Goal: Information Seeking & Learning: Learn about a topic

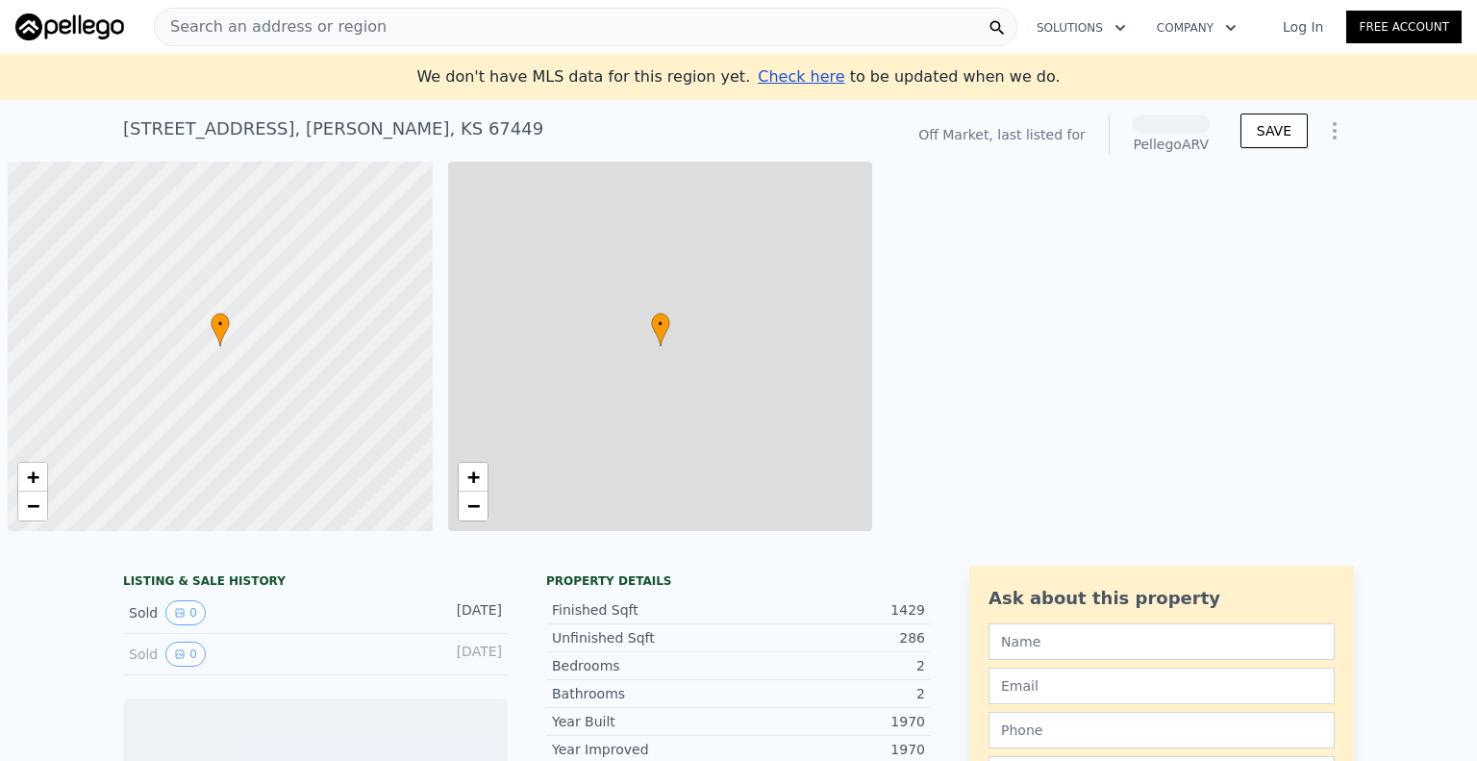
scroll to position [0, 8]
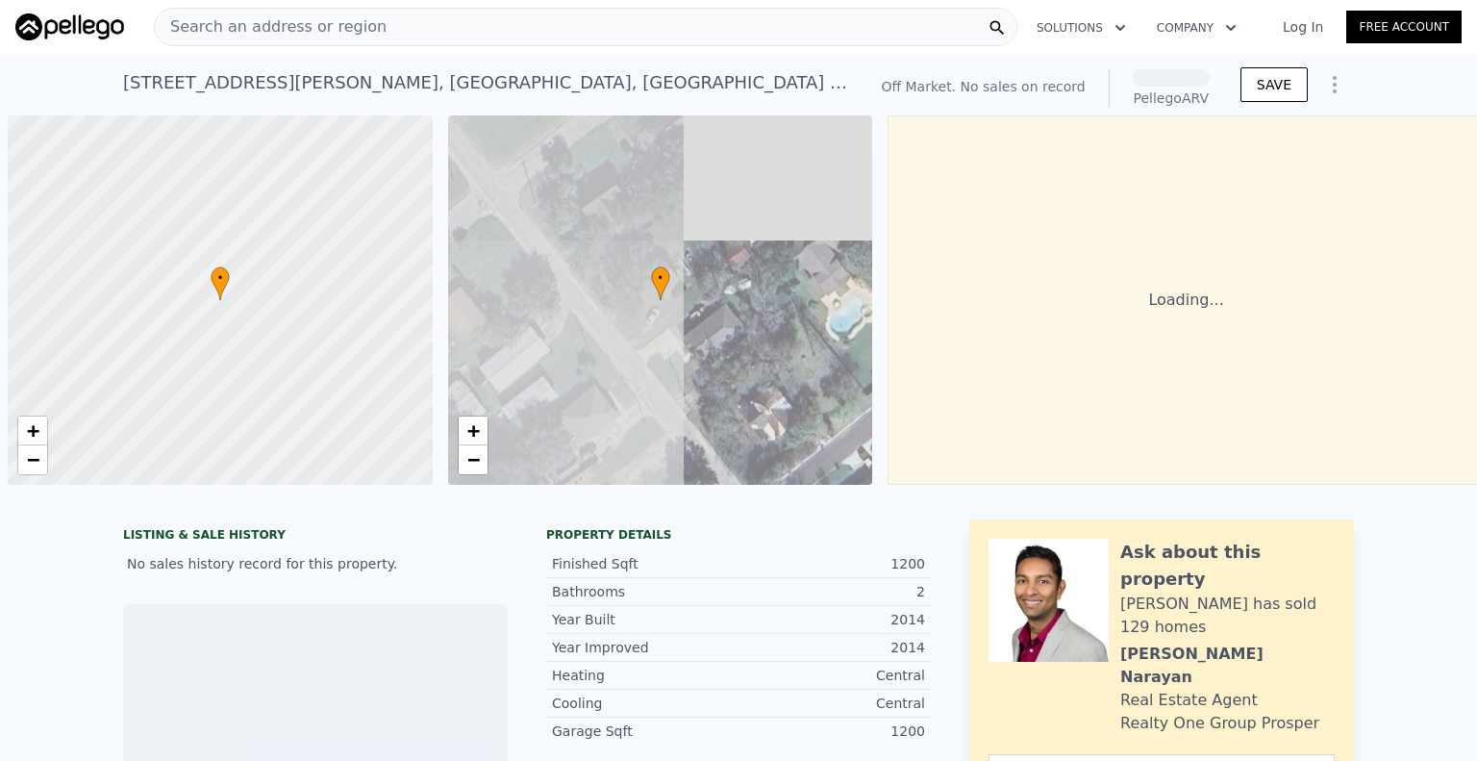
scroll to position [0, 8]
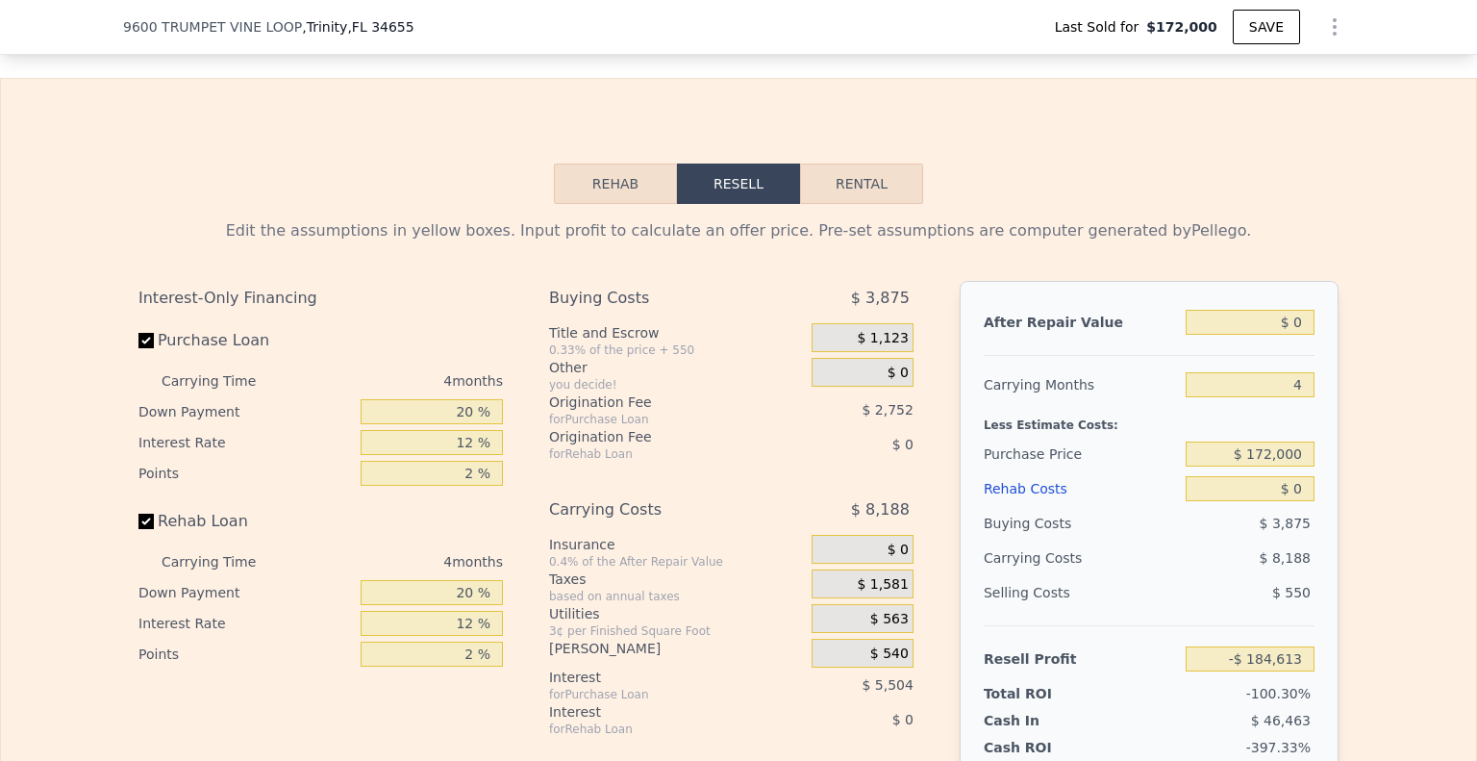
scroll to position [2493, 0]
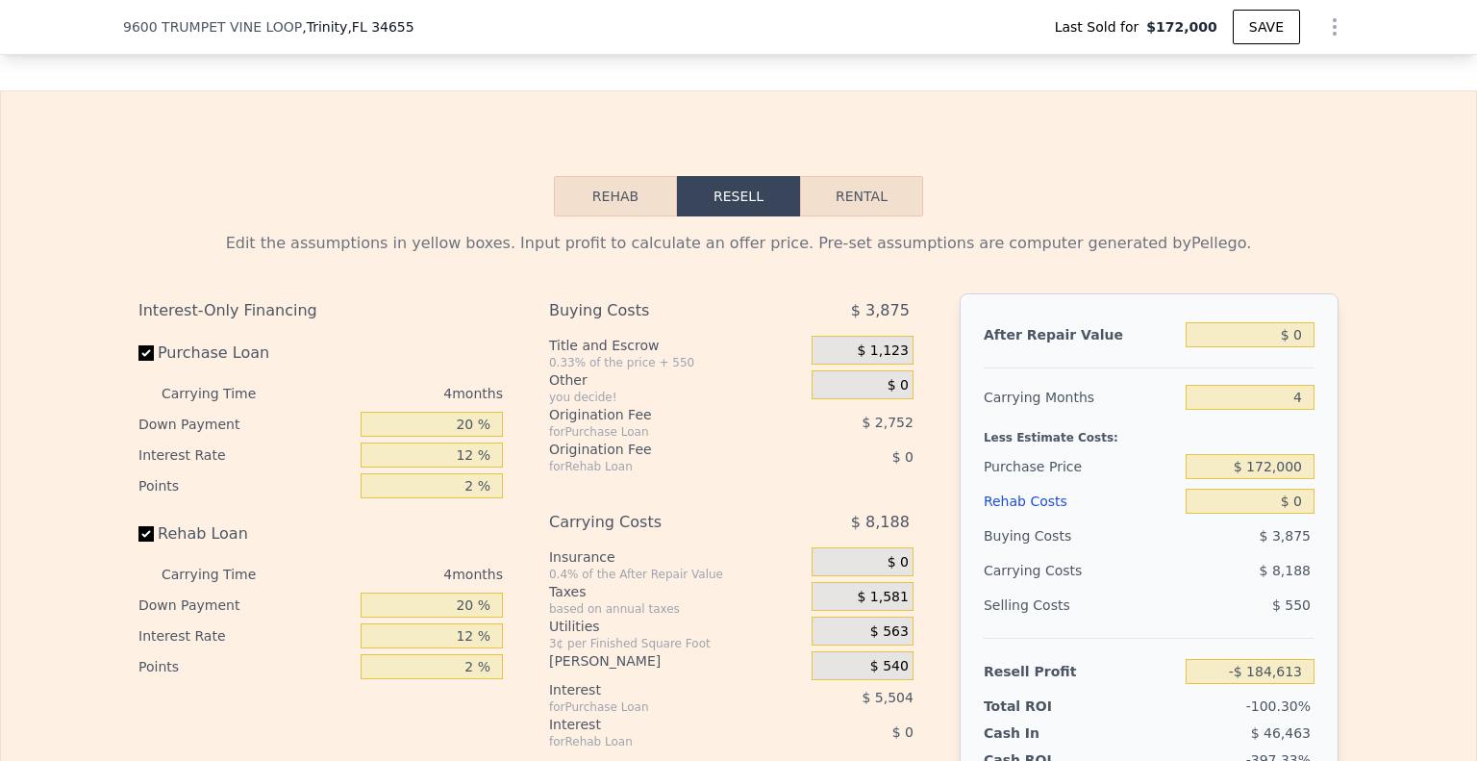
click at [922, 213] on div "Rehab Resell Rental Edit the assumptions in yellow boxes. Input profit to calcu…" at bounding box center [738, 568] width 1477 height 956
click at [924, 206] on div "Rehab Resell Rental Edit the assumptions in yellow boxes. Input profit to calcu…" at bounding box center [738, 568] width 1477 height 956
click at [897, 203] on button "Rental" at bounding box center [861, 196] width 123 height 40
select select "30"
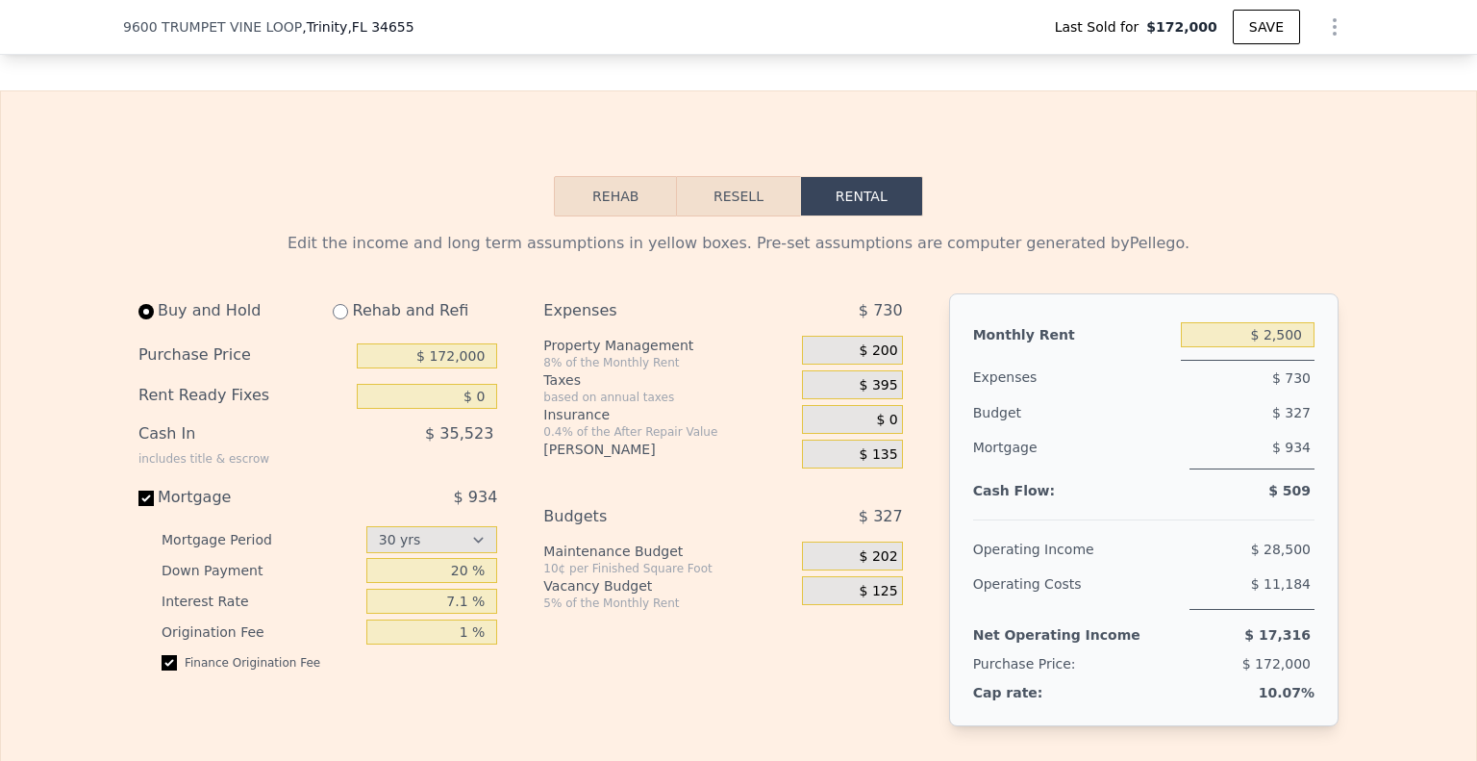
click at [1253, 336] on input "$ 2,500" at bounding box center [1248, 334] width 134 height 25
click at [1281, 340] on input "$ 2,500" at bounding box center [1248, 334] width 134 height 25
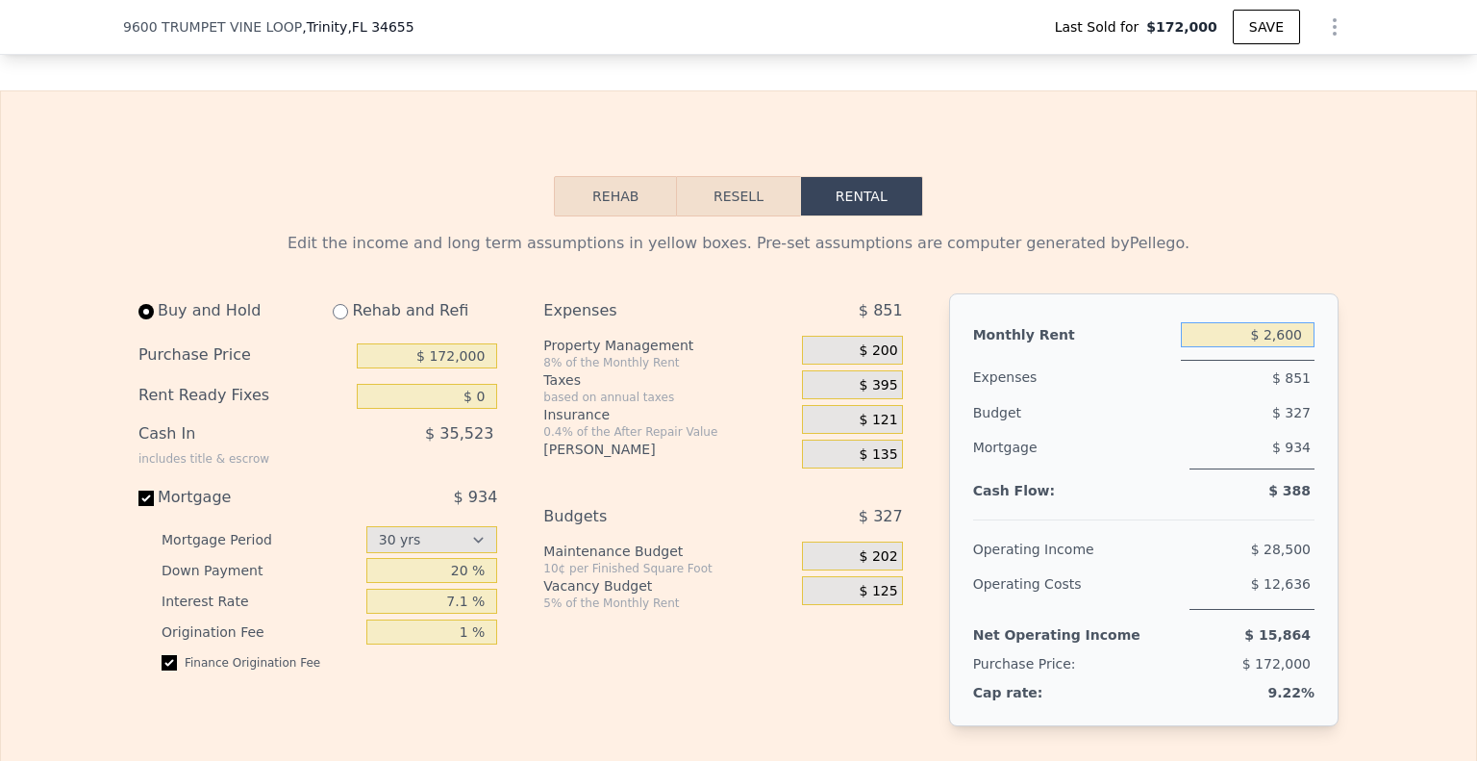
type input "$ 2,600"
drag, startPoint x: 357, startPoint y: 366, endPoint x: 442, endPoint y: 350, distance: 87.1
click at [358, 367] on input "$ 172,000" at bounding box center [427, 355] width 140 height 25
click at [442, 350] on input "$ 172,000" at bounding box center [427, 355] width 140 height 25
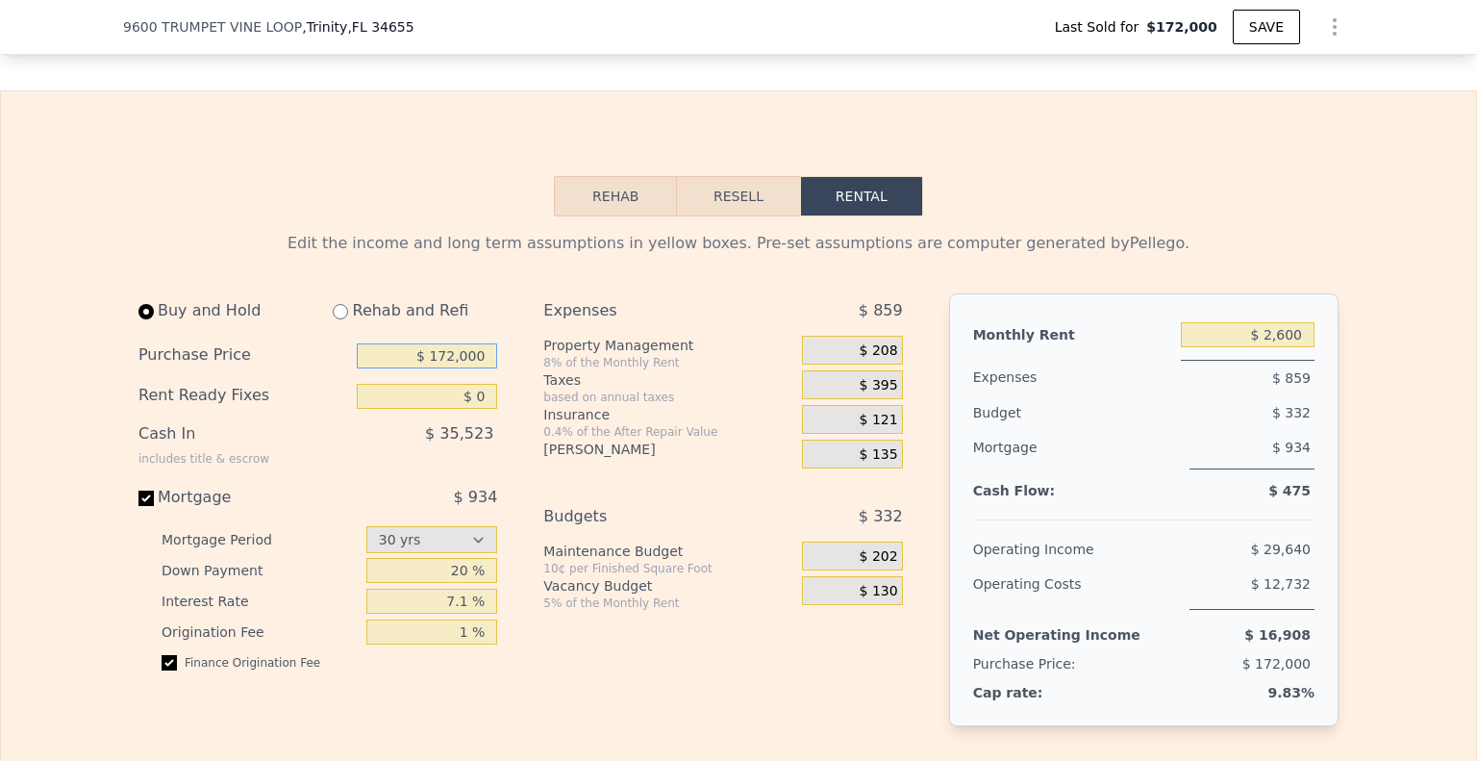
click at [442, 350] on input "$ 172,000" at bounding box center [427, 355] width 140 height 25
type input "$ 245,000"
drag, startPoint x: 839, startPoint y: 699, endPoint x: 995, endPoint y: 741, distance: 162.1
click at [839, 699] on div "Expenses $ 851 Property Management 8% of the Monthly Rent $ 200 Taxes based on …" at bounding box center [730, 525] width 374 height 464
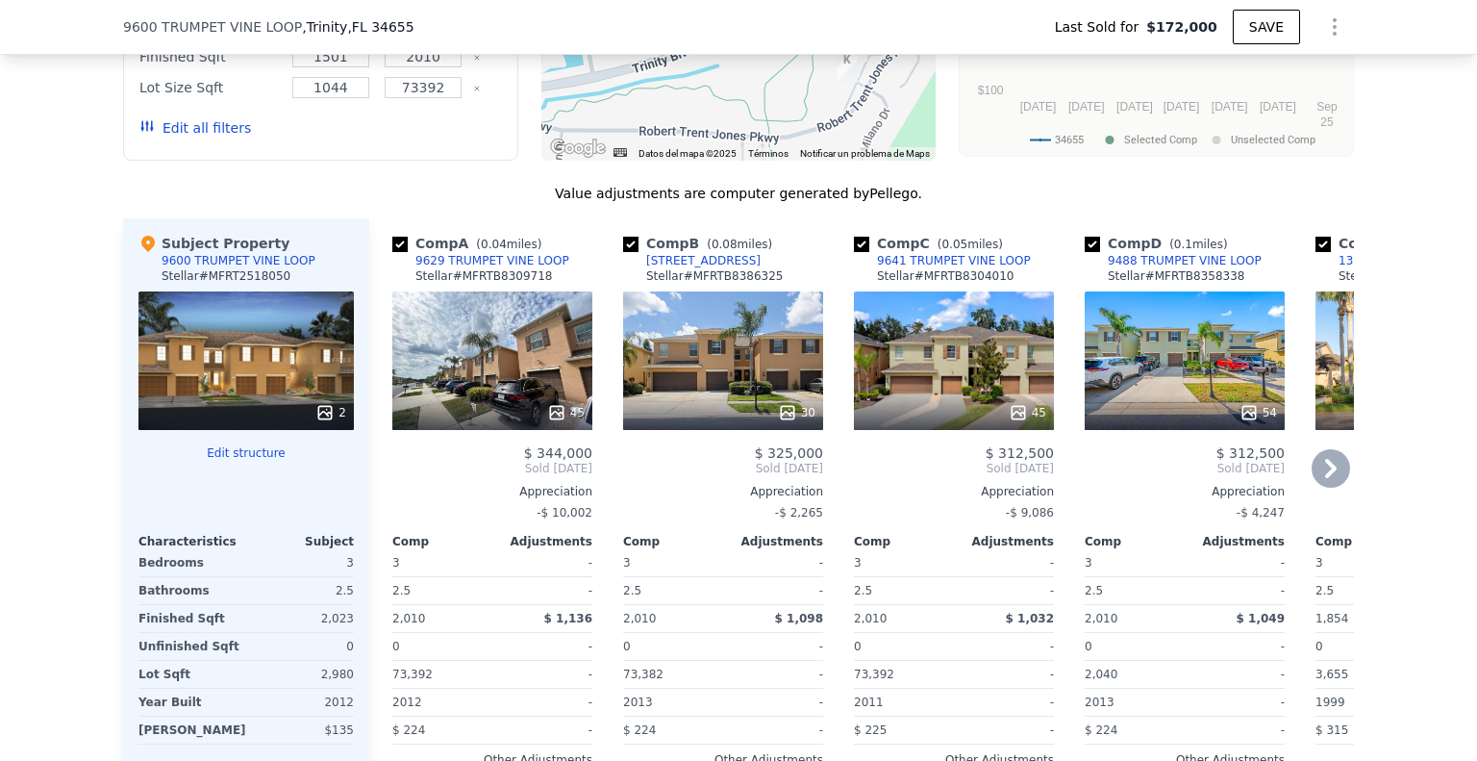
click at [572, 349] on div "45" at bounding box center [492, 360] width 200 height 138
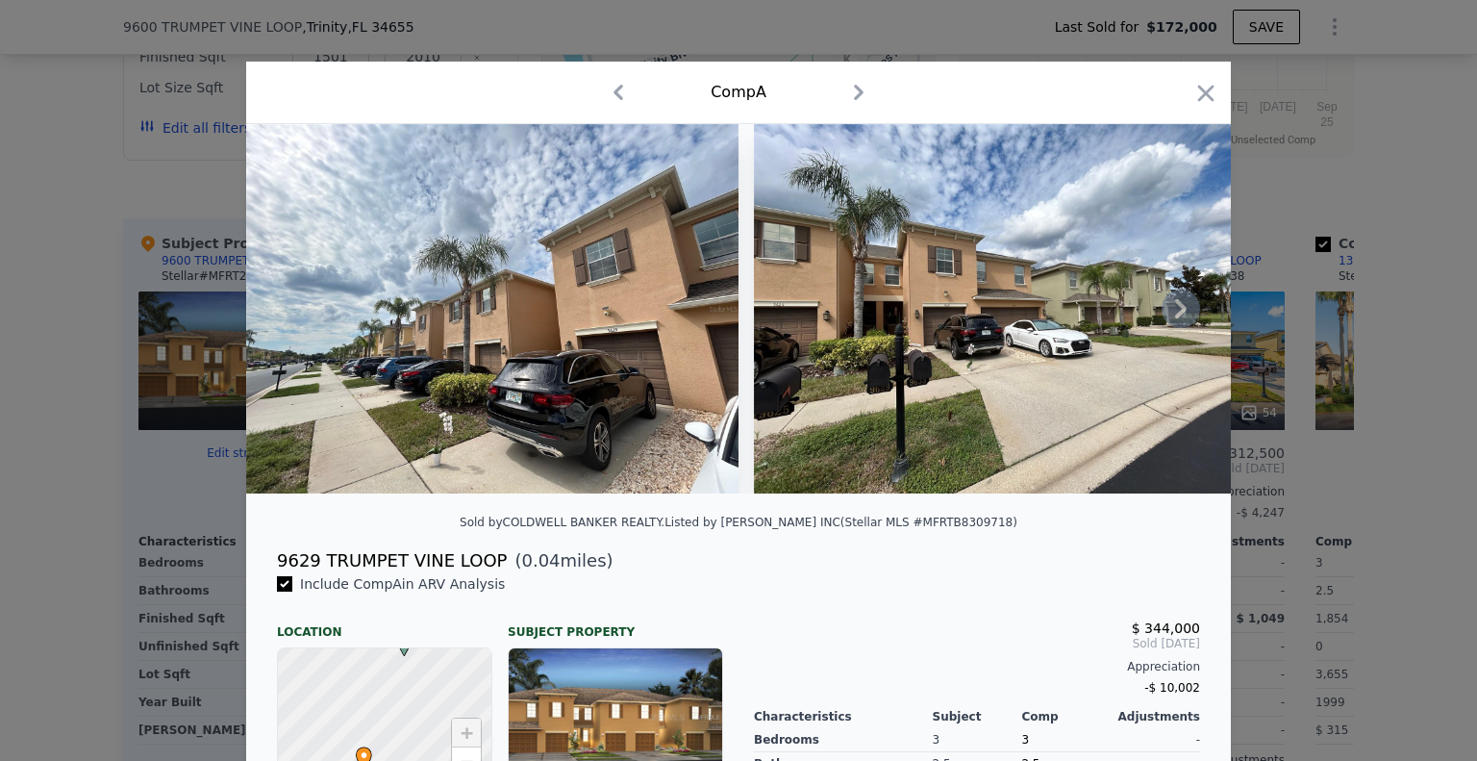
click at [1175, 318] on icon at bounding box center [1181, 308] width 12 height 19
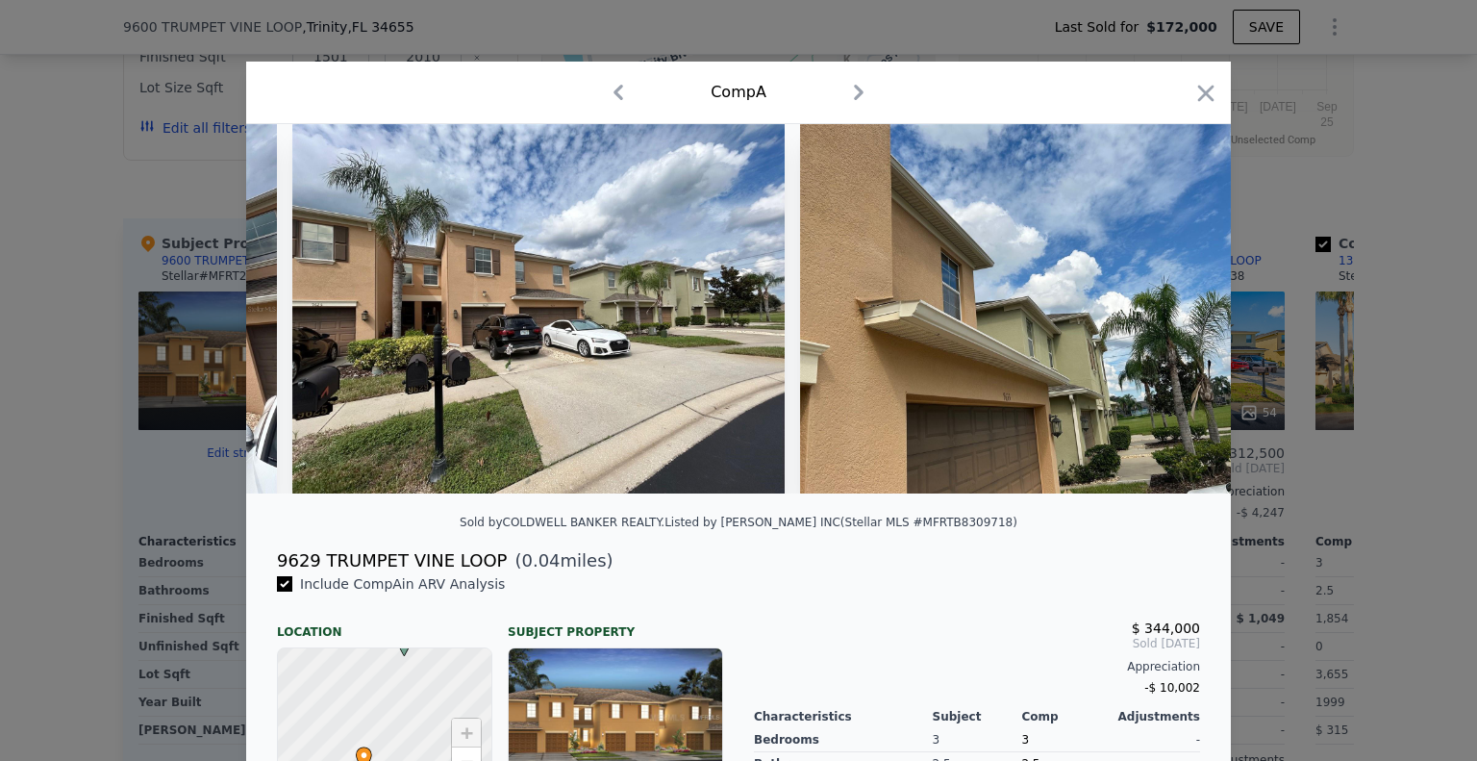
click at [1179, 319] on icon at bounding box center [1181, 308] width 38 height 38
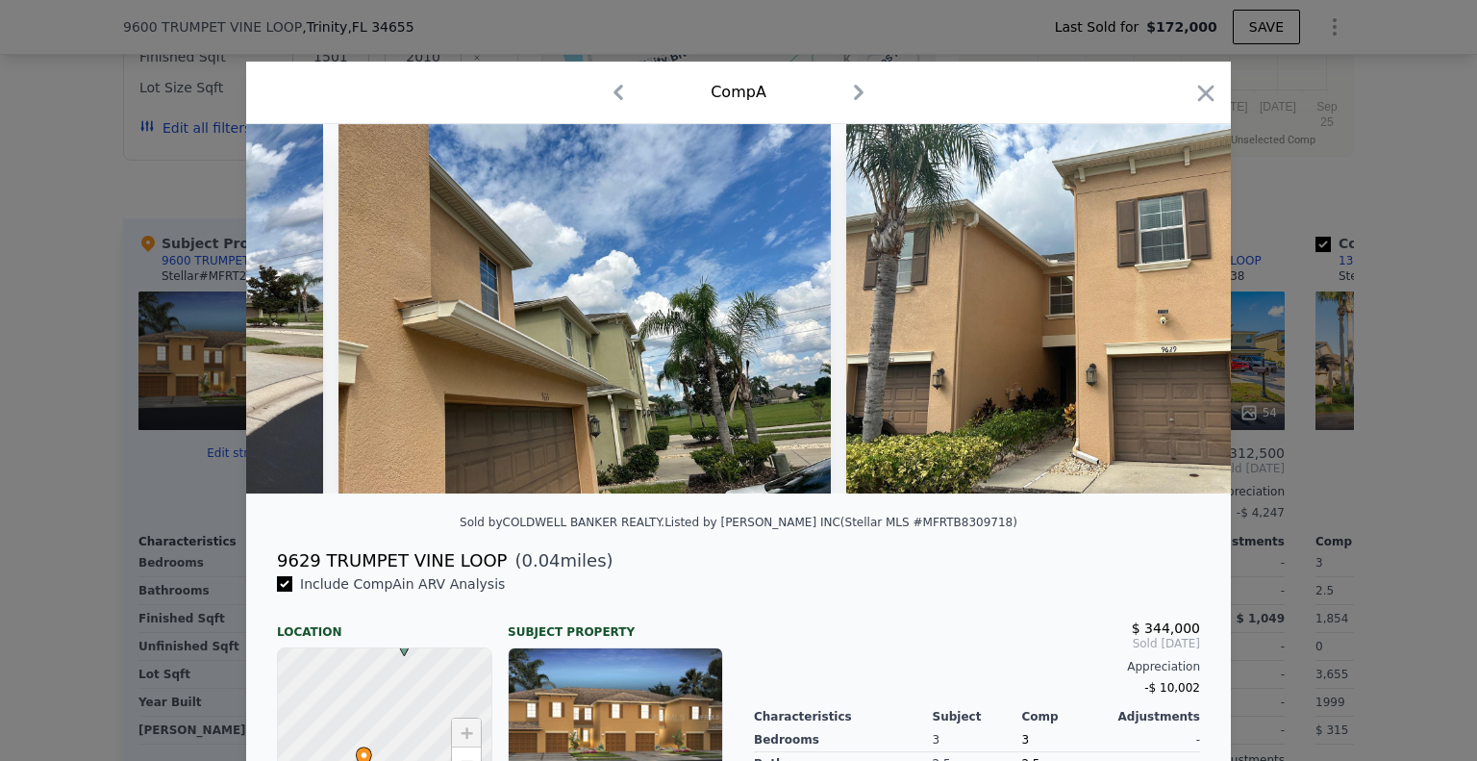
click at [1179, 319] on img at bounding box center [1092, 308] width 492 height 369
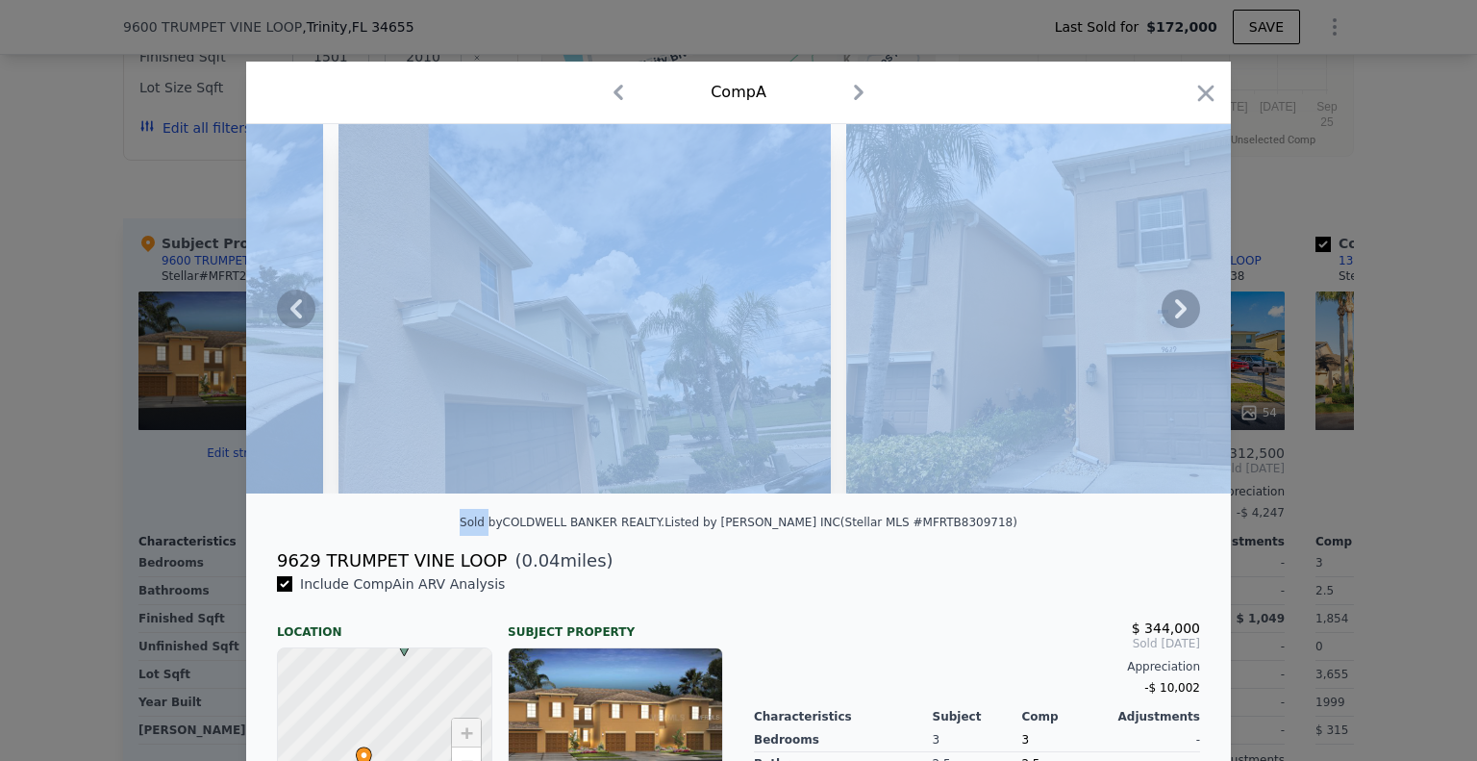
click at [1179, 319] on icon at bounding box center [1181, 308] width 38 height 38
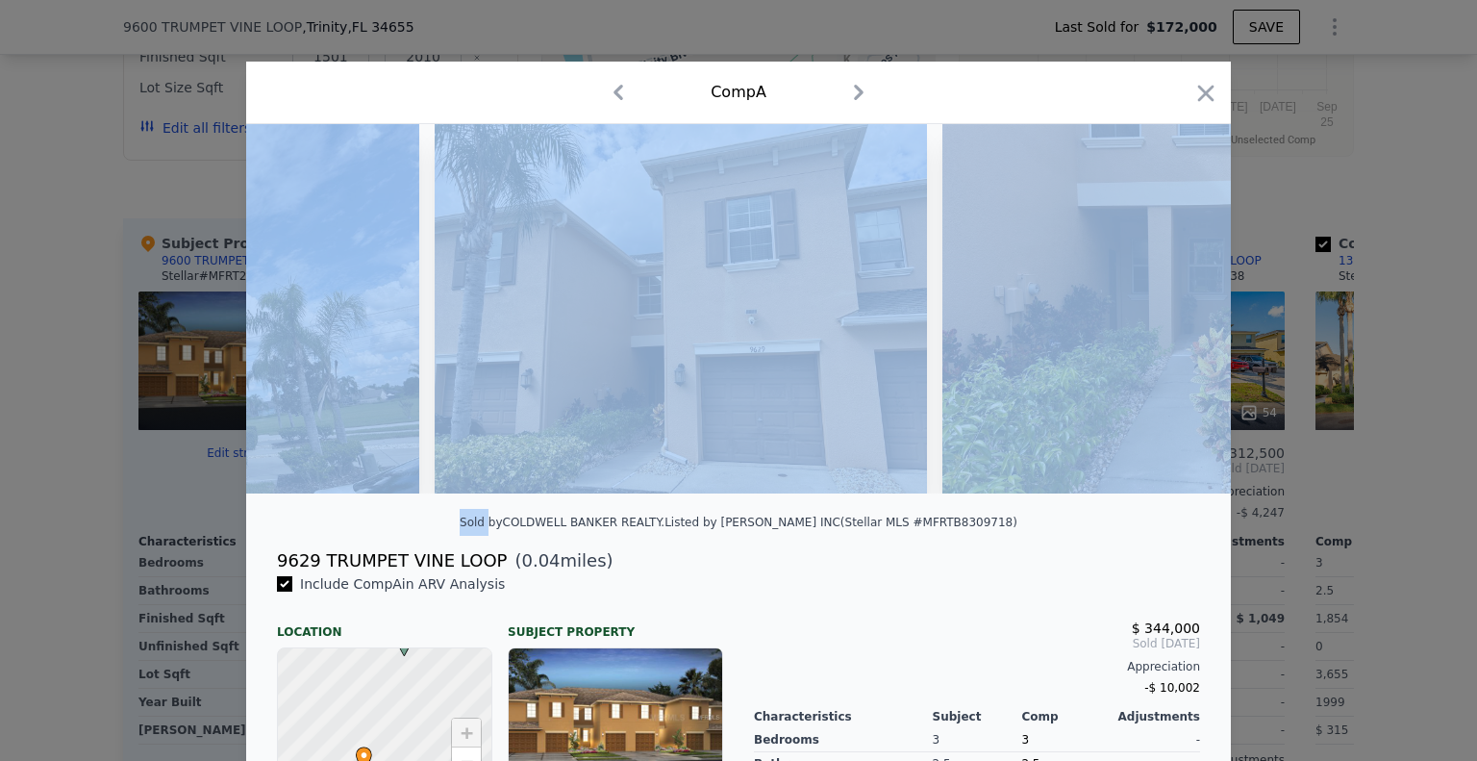
scroll to position [0, 1385]
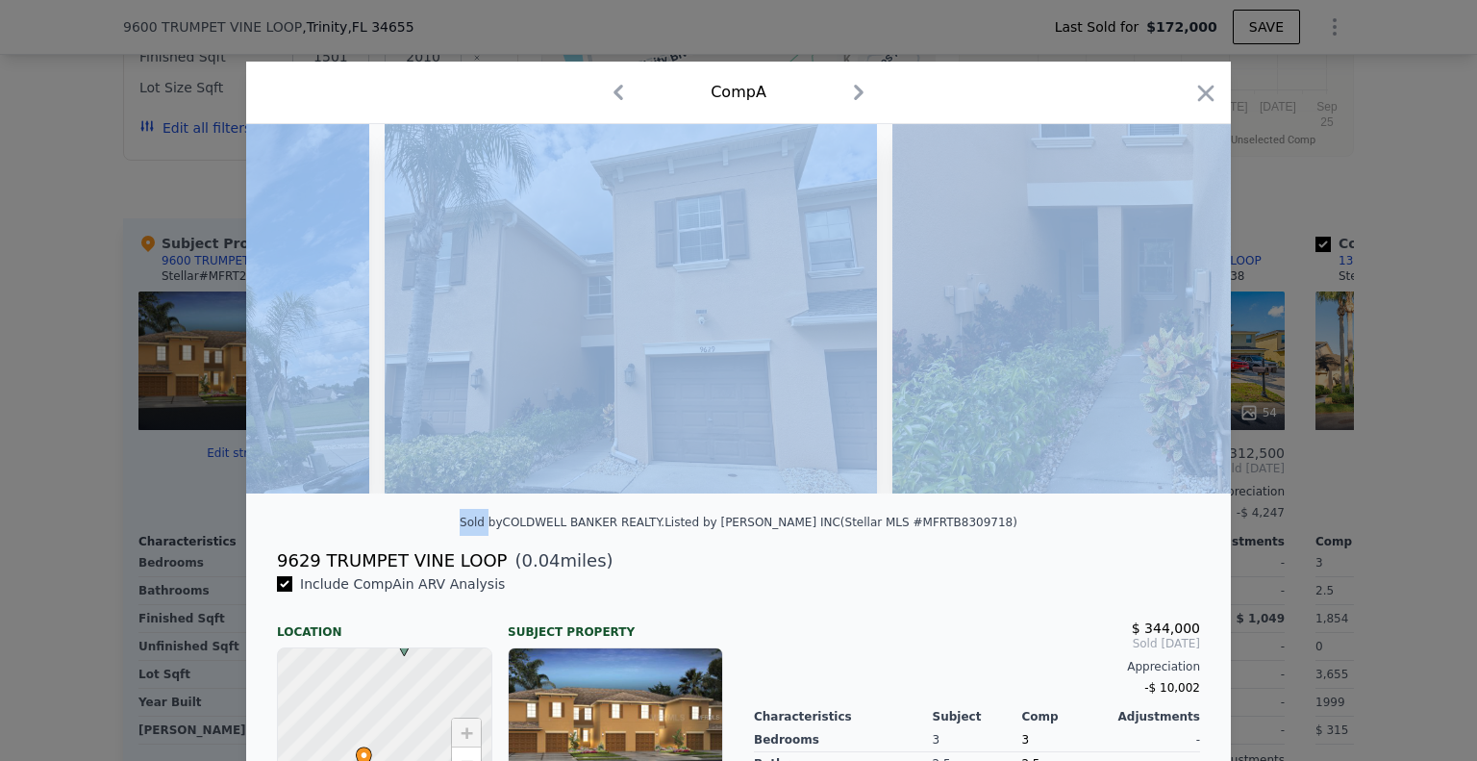
click at [973, 89] on div "Comp A" at bounding box center [739, 92] width 954 height 31
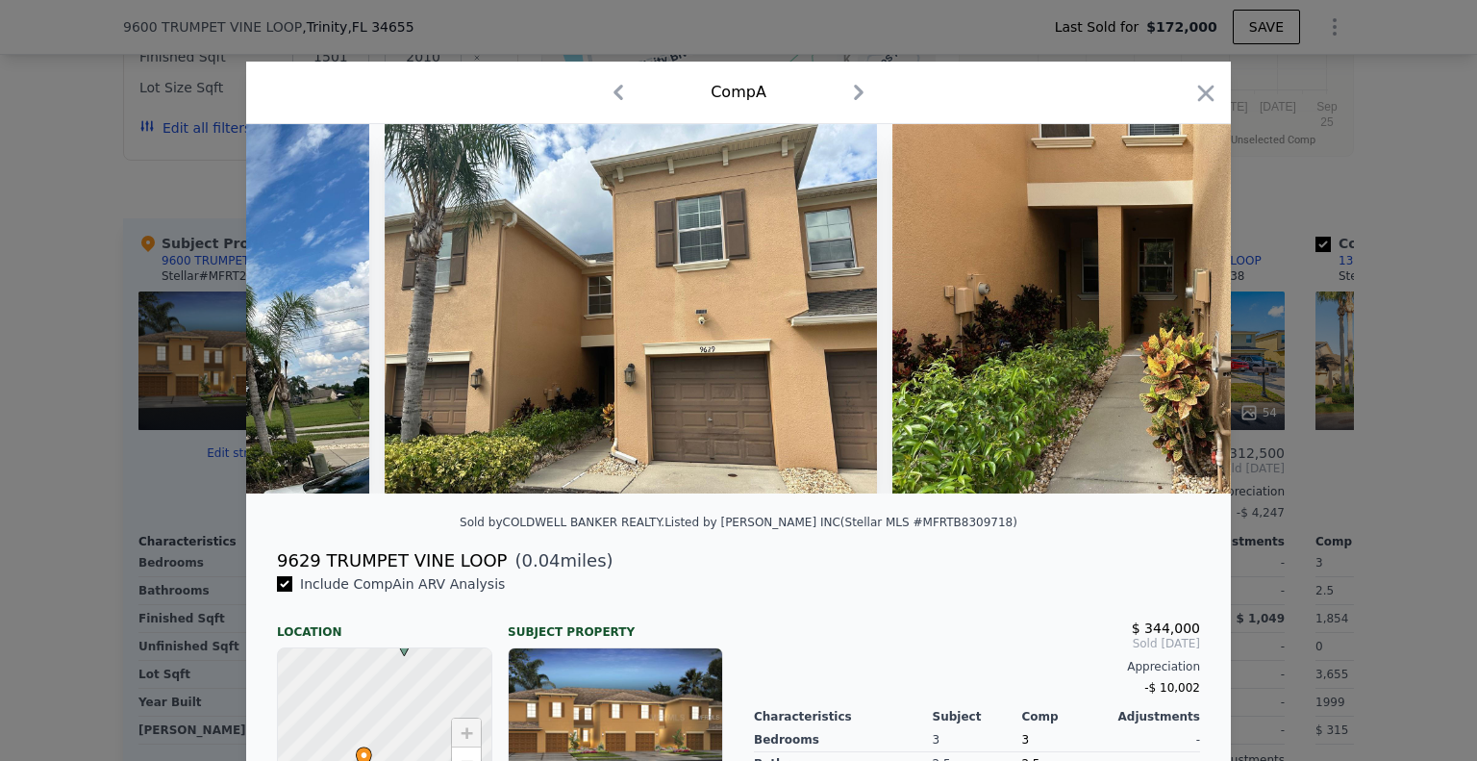
click at [911, 547] on div "Sold by COLDWELL BANKER REALTY . Listed by [PERSON_NAME] INC (Stellar MLS #MFRT…" at bounding box center [738, 528] width 985 height 38
click at [1175, 315] on icon at bounding box center [1181, 308] width 12 height 19
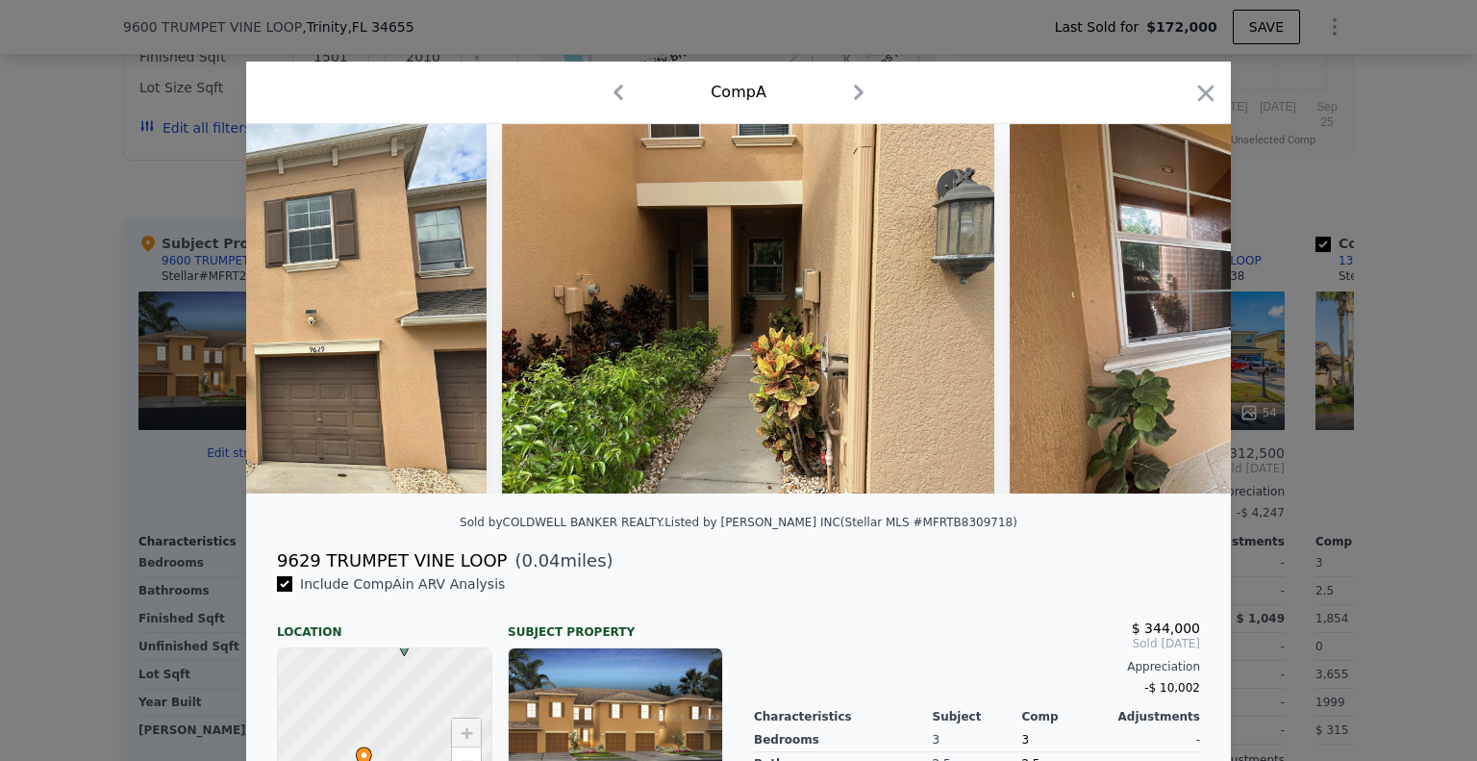
scroll to position [0, 1847]
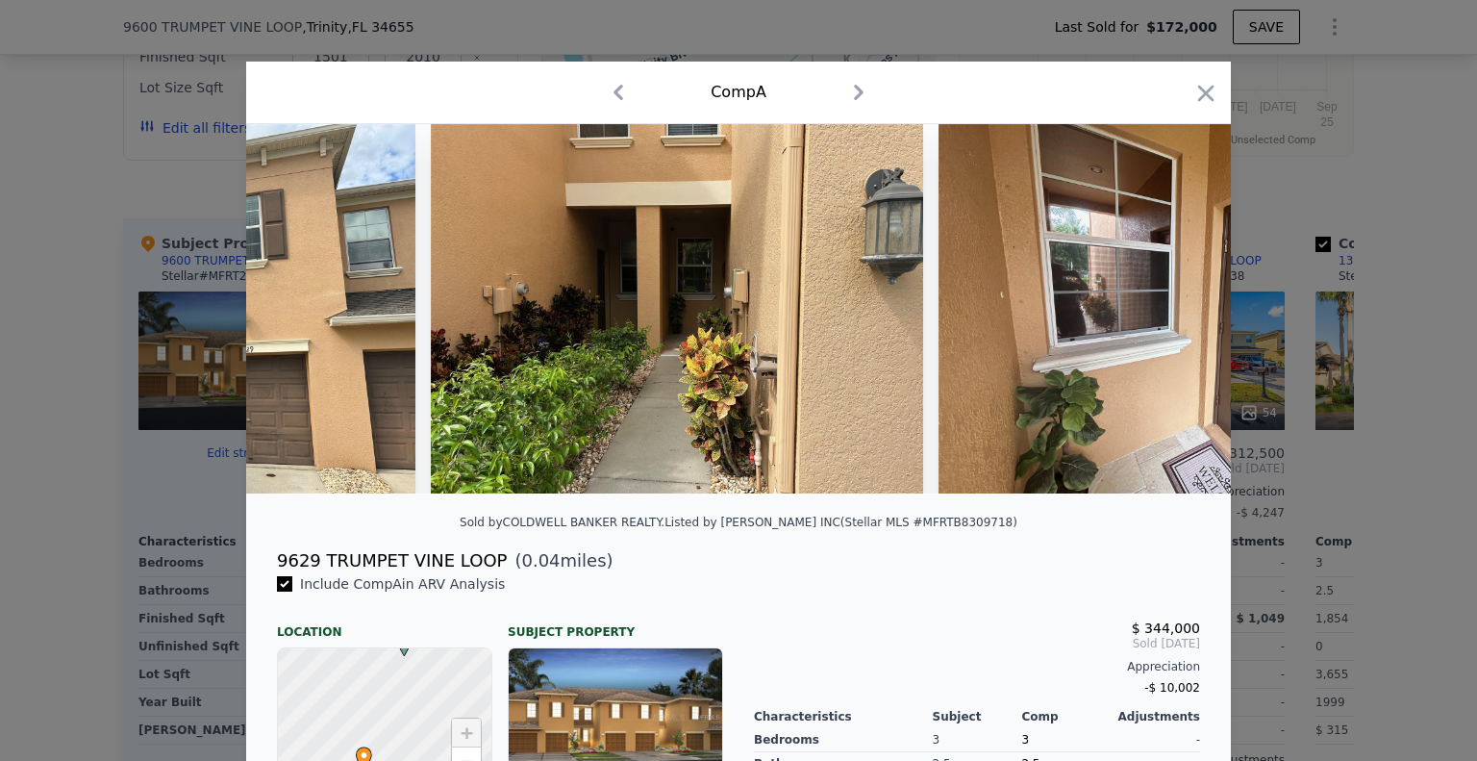
click at [1175, 315] on img at bounding box center [1185, 308] width 492 height 369
click at [1177, 314] on img at bounding box center [1185, 308] width 492 height 369
click at [583, 388] on img at bounding box center [677, 308] width 492 height 369
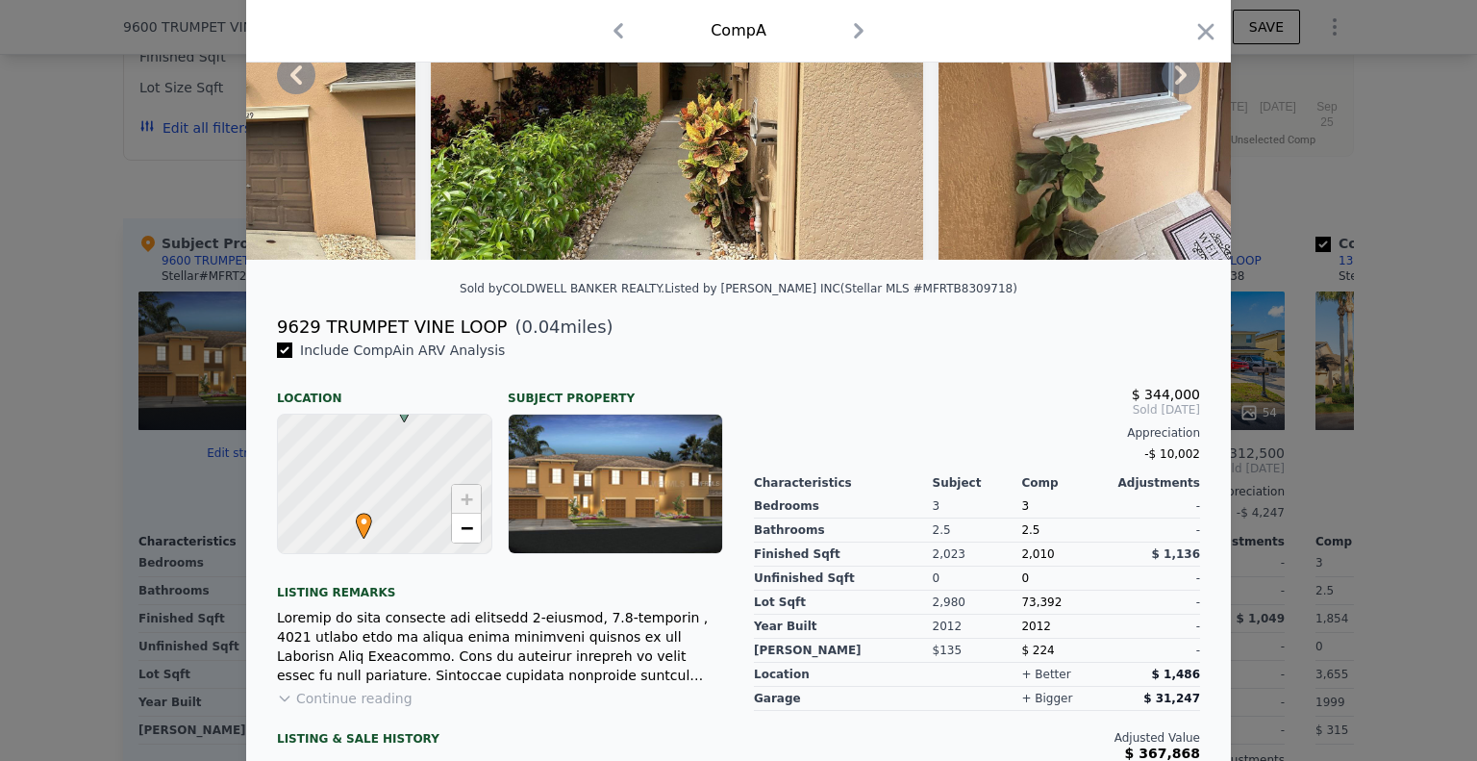
scroll to position [0, 0]
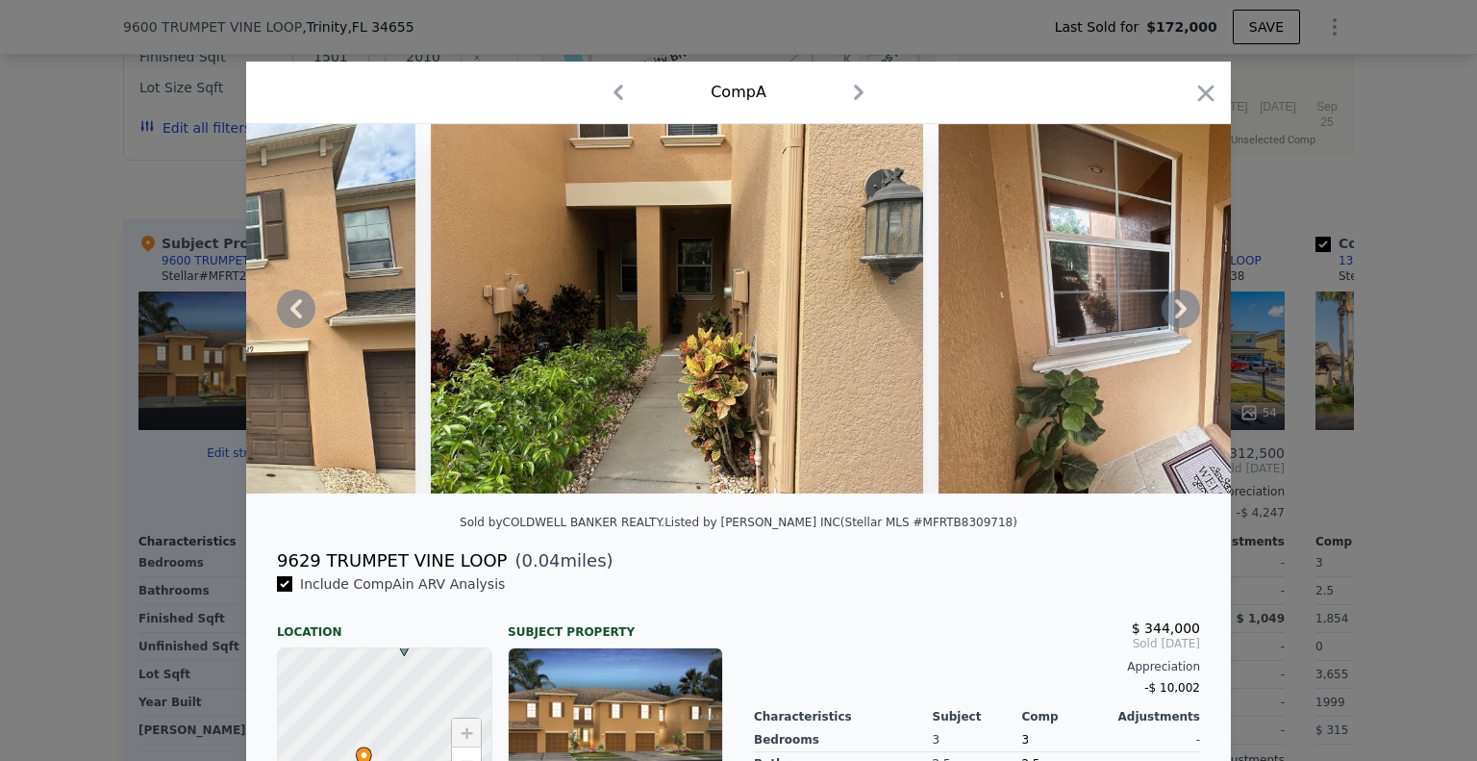
click at [1162, 317] on icon at bounding box center [1181, 308] width 38 height 38
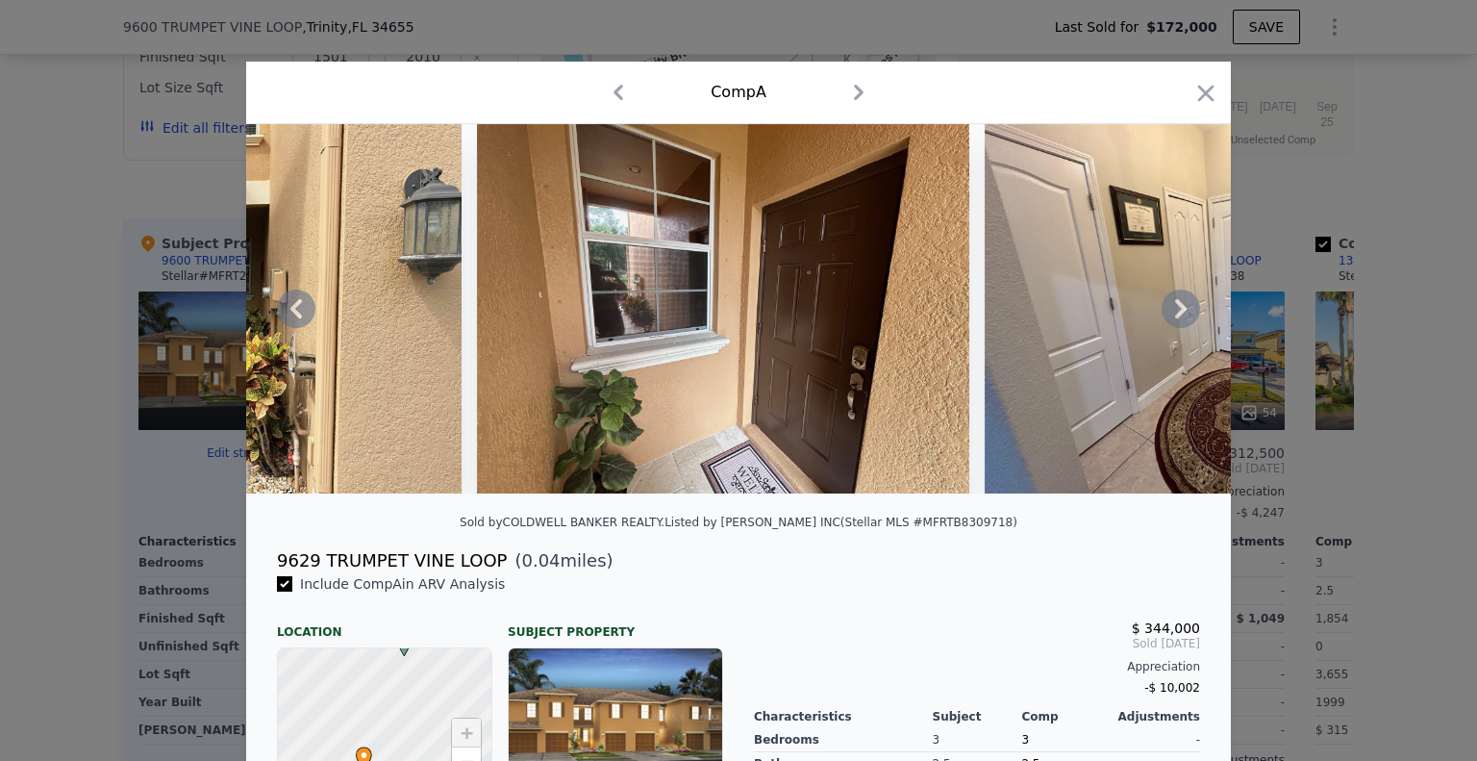
click at [1175, 317] on icon at bounding box center [1181, 308] width 12 height 19
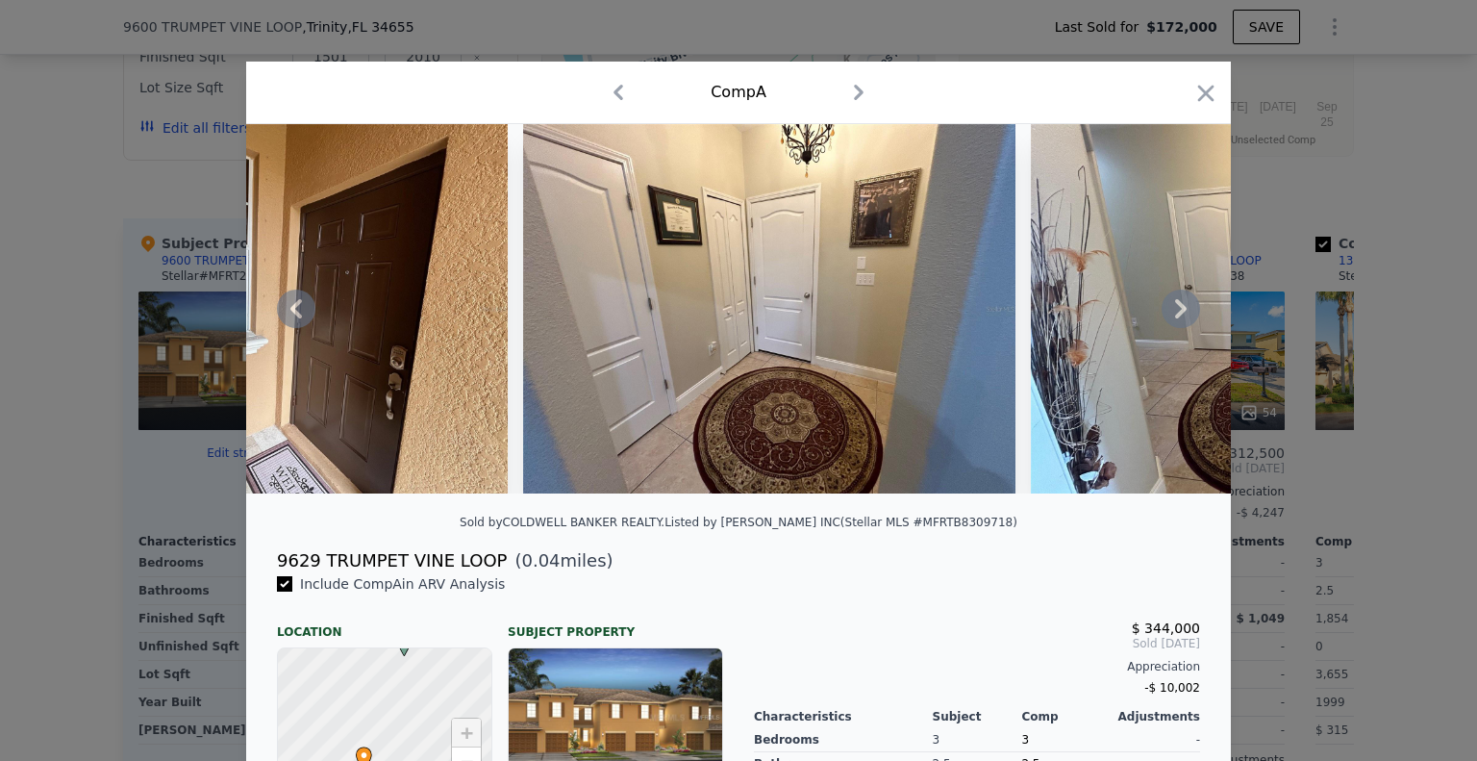
click at [1175, 317] on icon at bounding box center [1181, 308] width 12 height 19
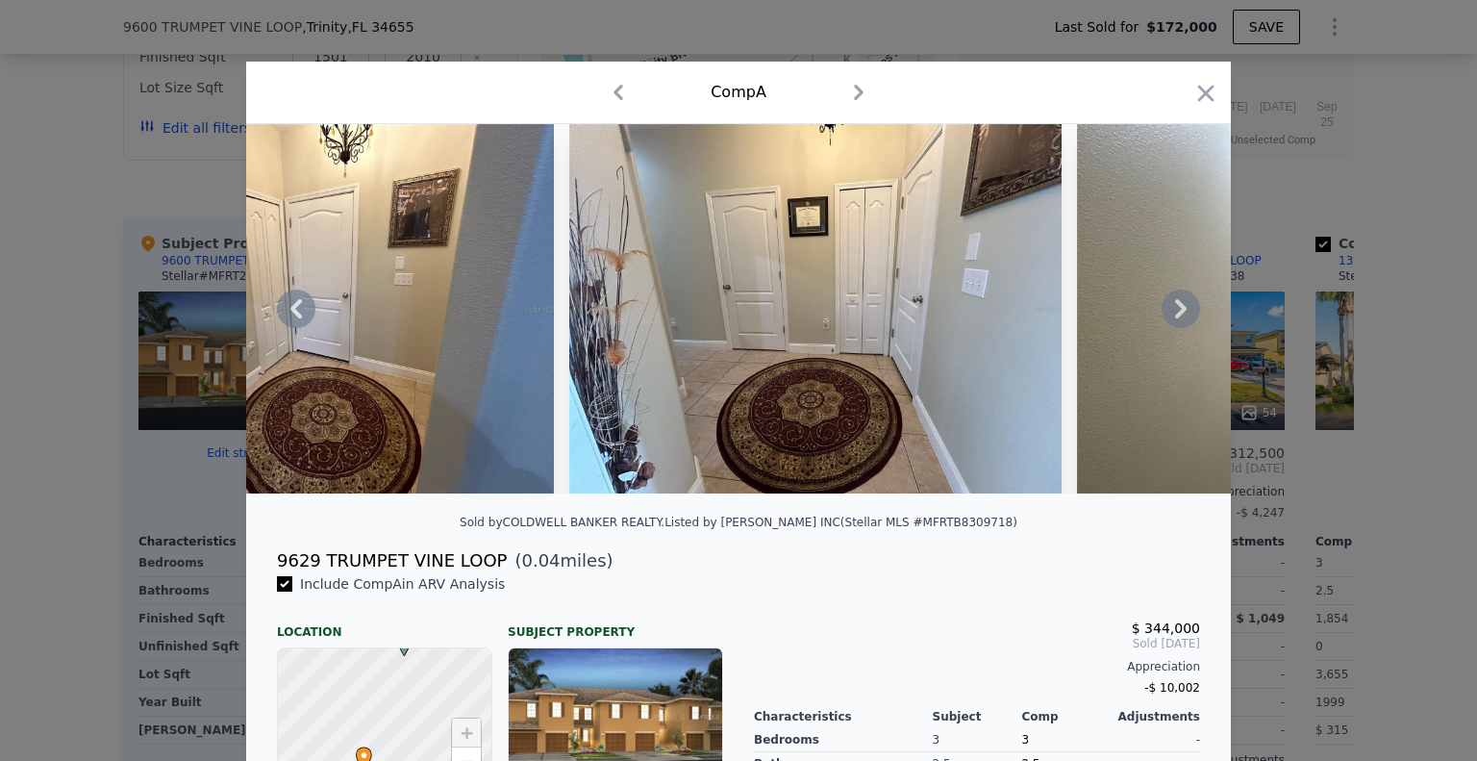
click at [1175, 317] on icon at bounding box center [1181, 308] width 12 height 19
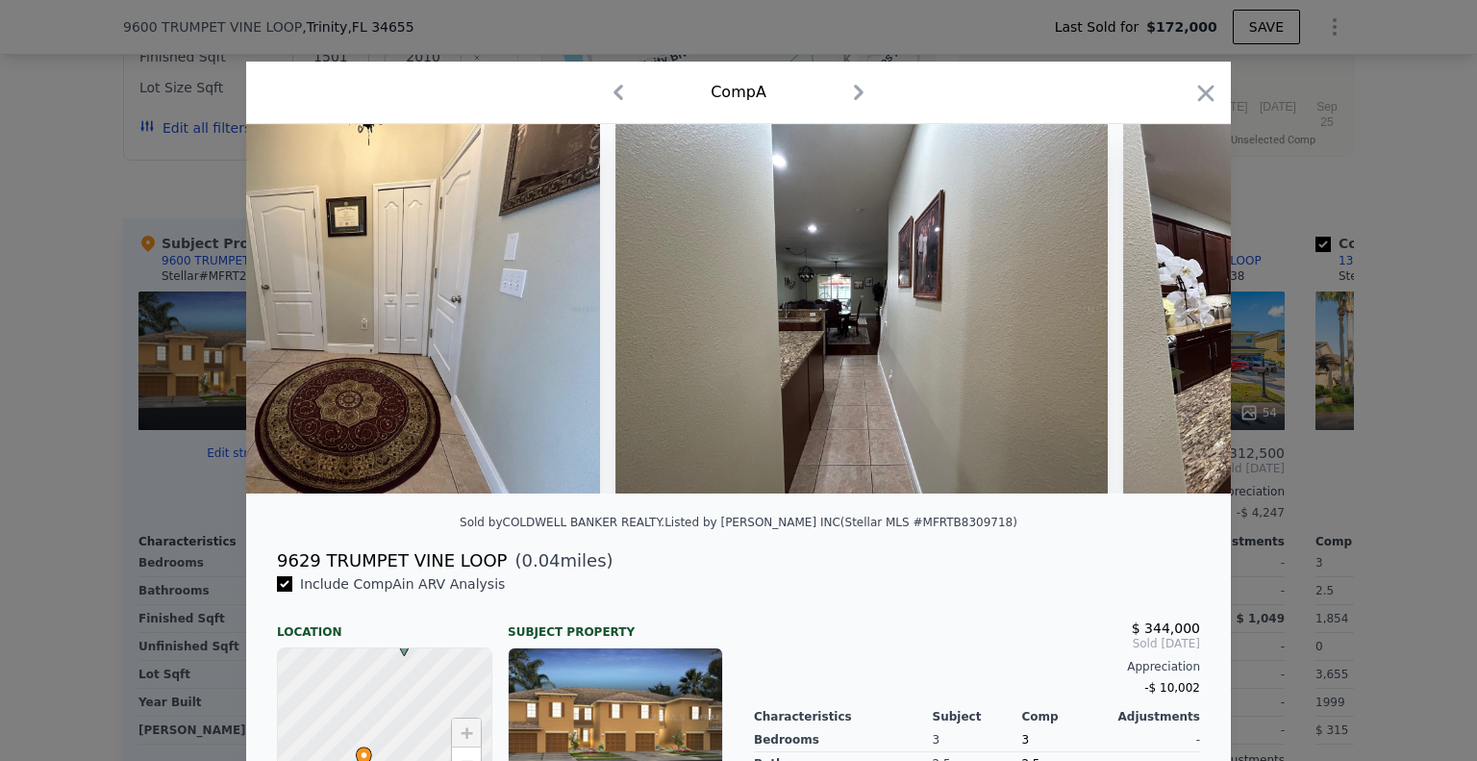
click at [1173, 317] on img at bounding box center [1369, 308] width 492 height 369
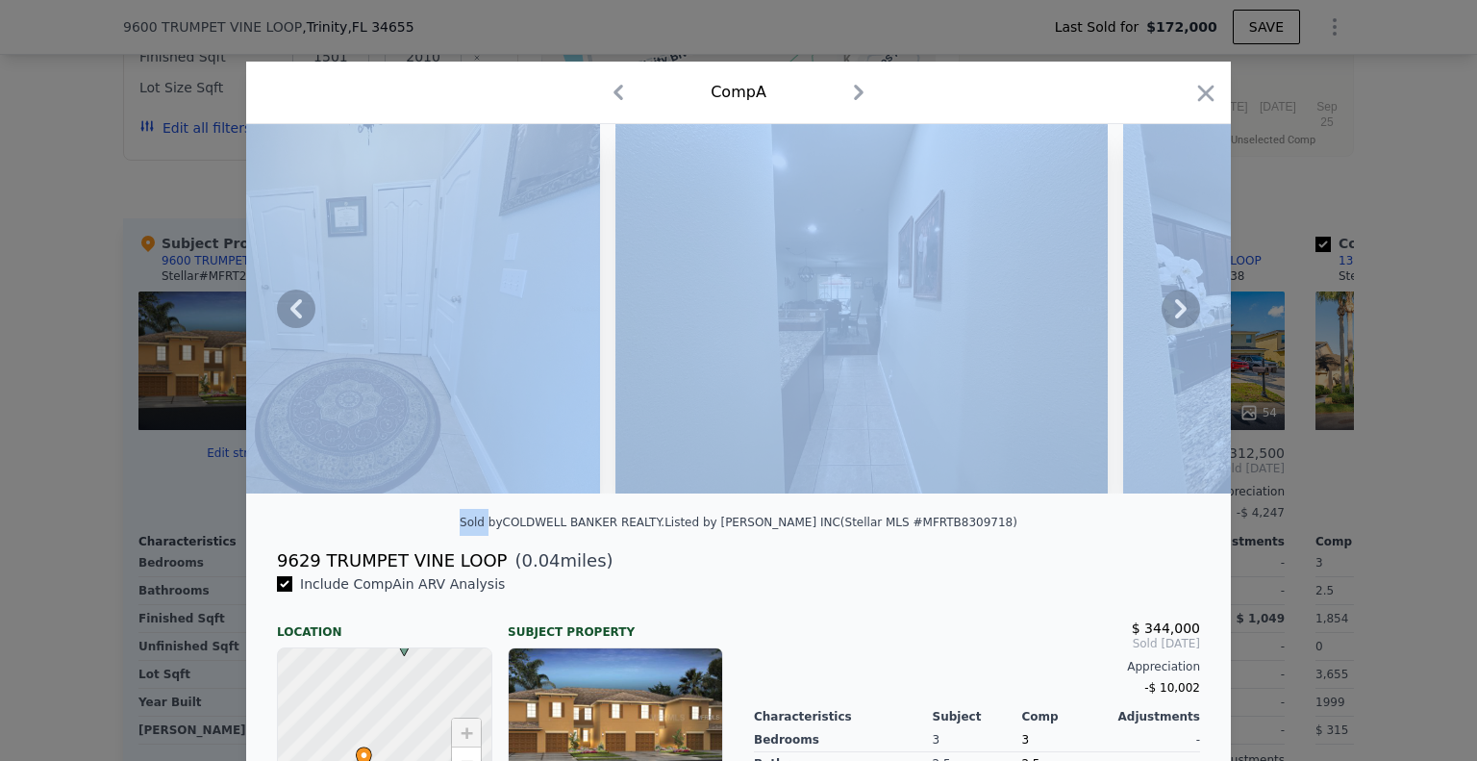
click at [1175, 317] on icon at bounding box center [1181, 308] width 12 height 19
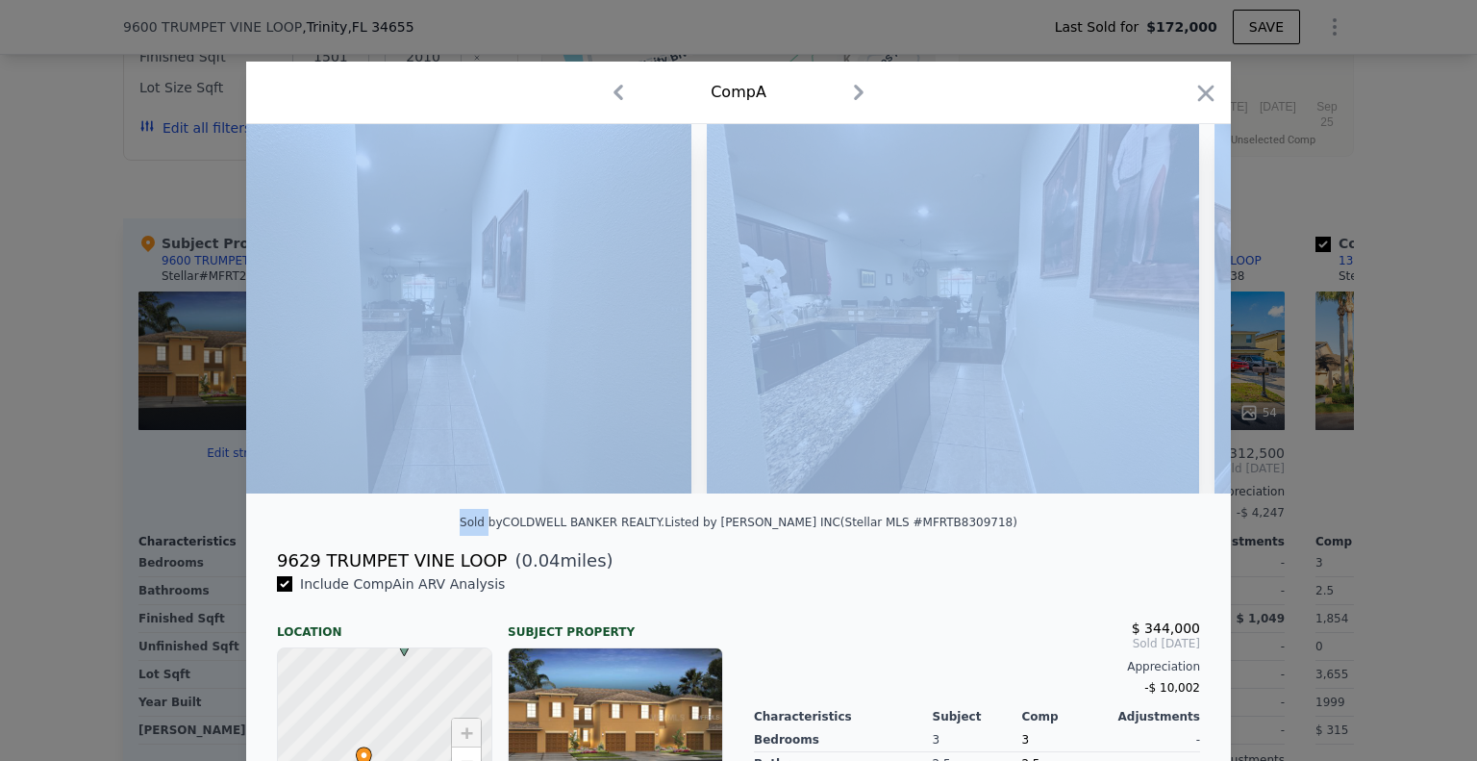
scroll to position [0, 4155]
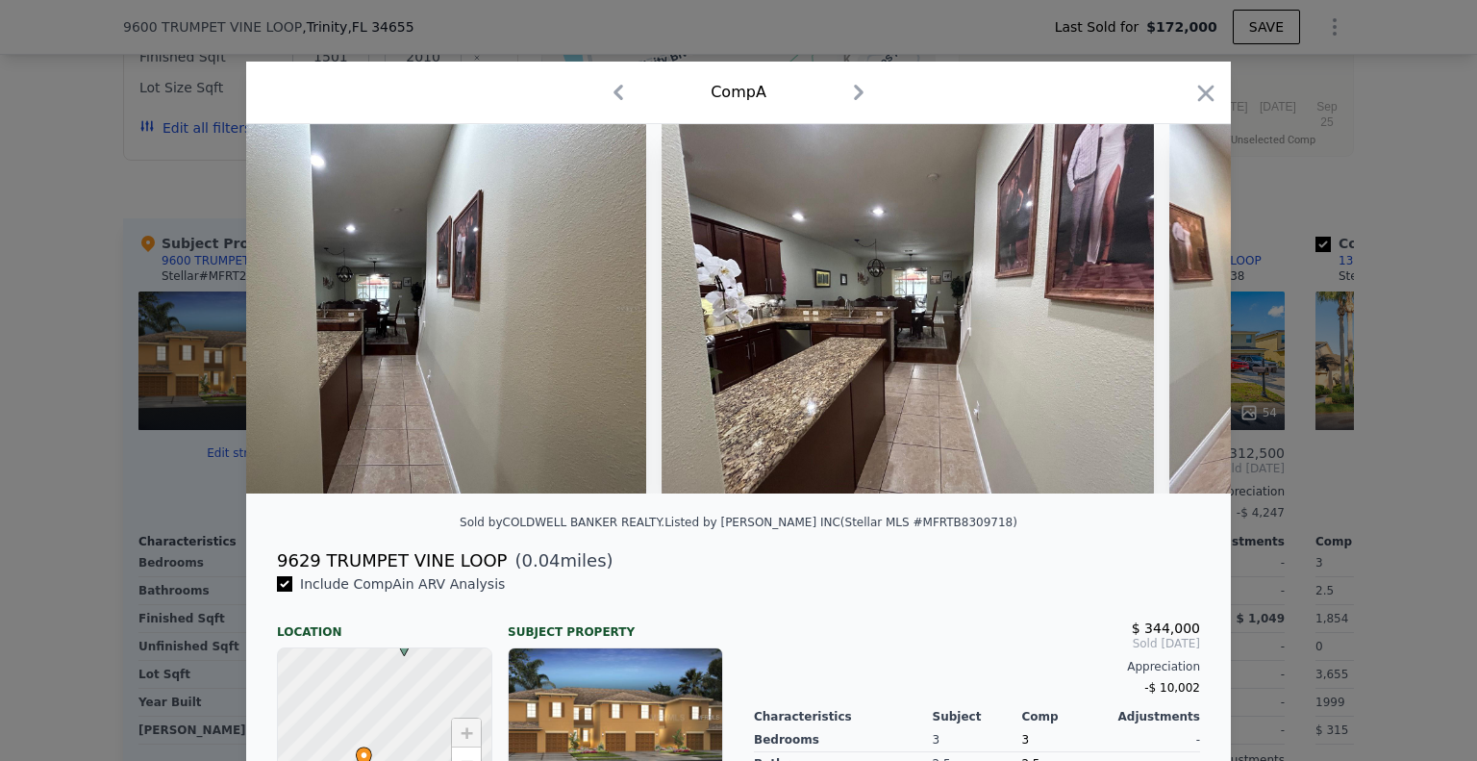
click at [1162, 313] on icon at bounding box center [1181, 308] width 38 height 38
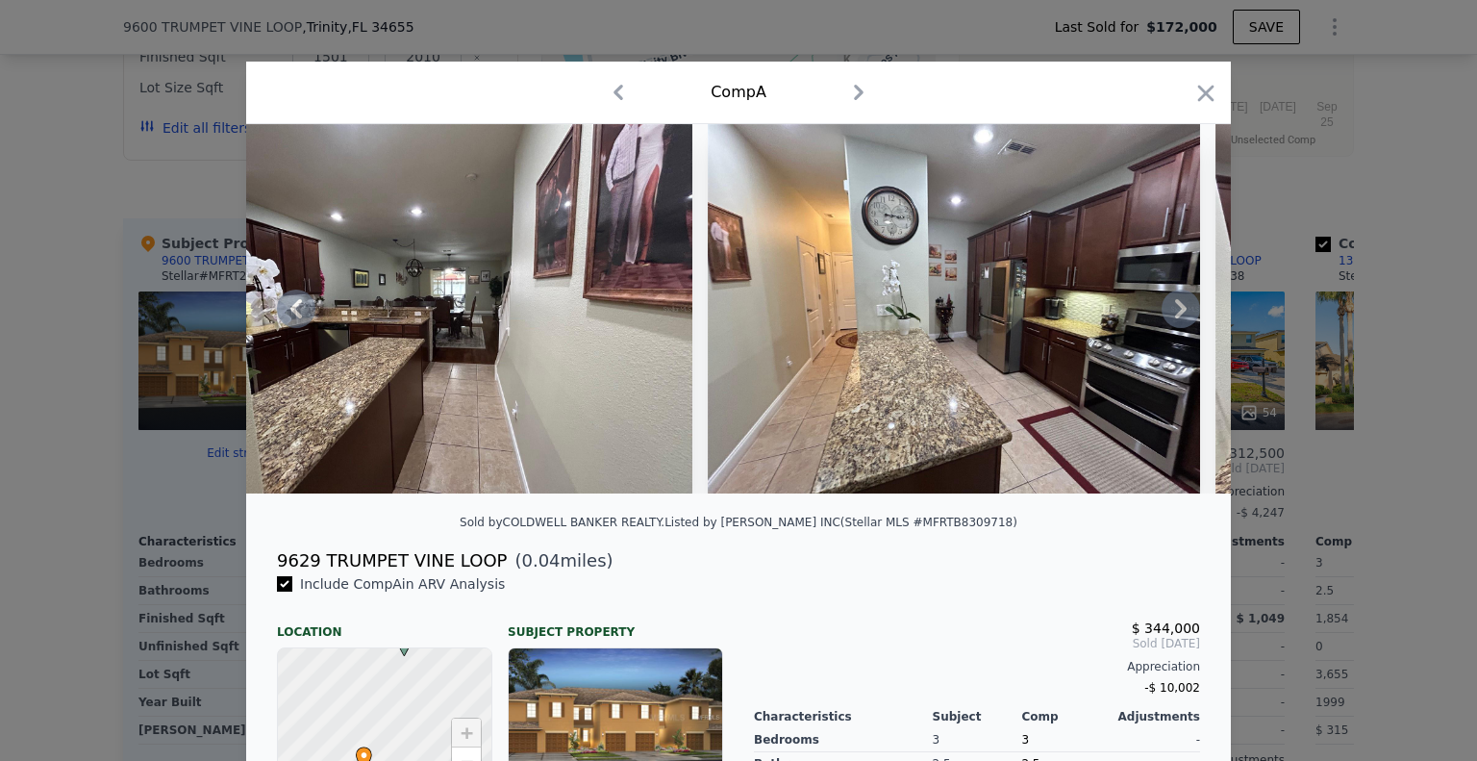
click at [1175, 318] on icon at bounding box center [1181, 308] width 12 height 19
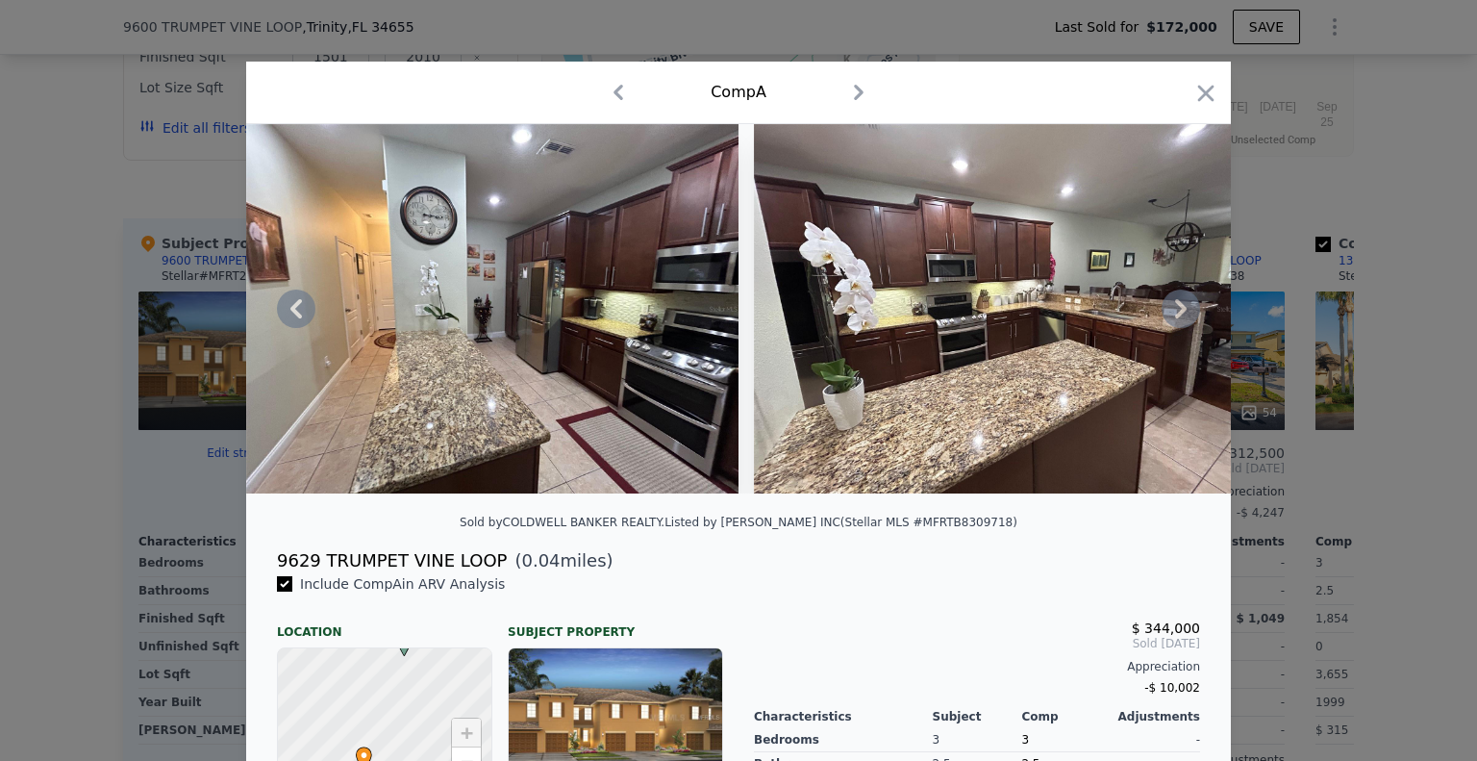
click at [1175, 318] on icon at bounding box center [1181, 308] width 12 height 19
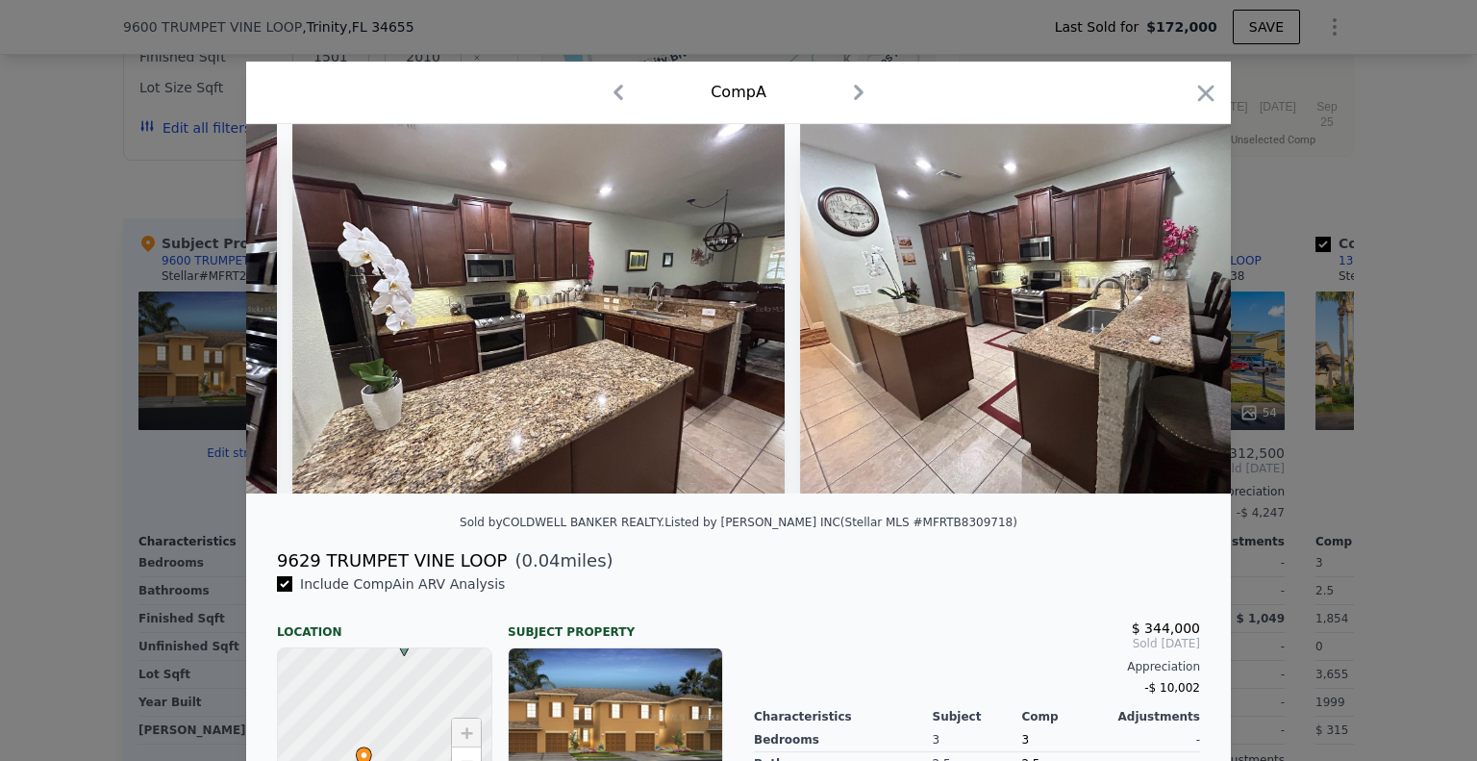
click at [1171, 322] on img at bounding box center [1046, 308] width 492 height 369
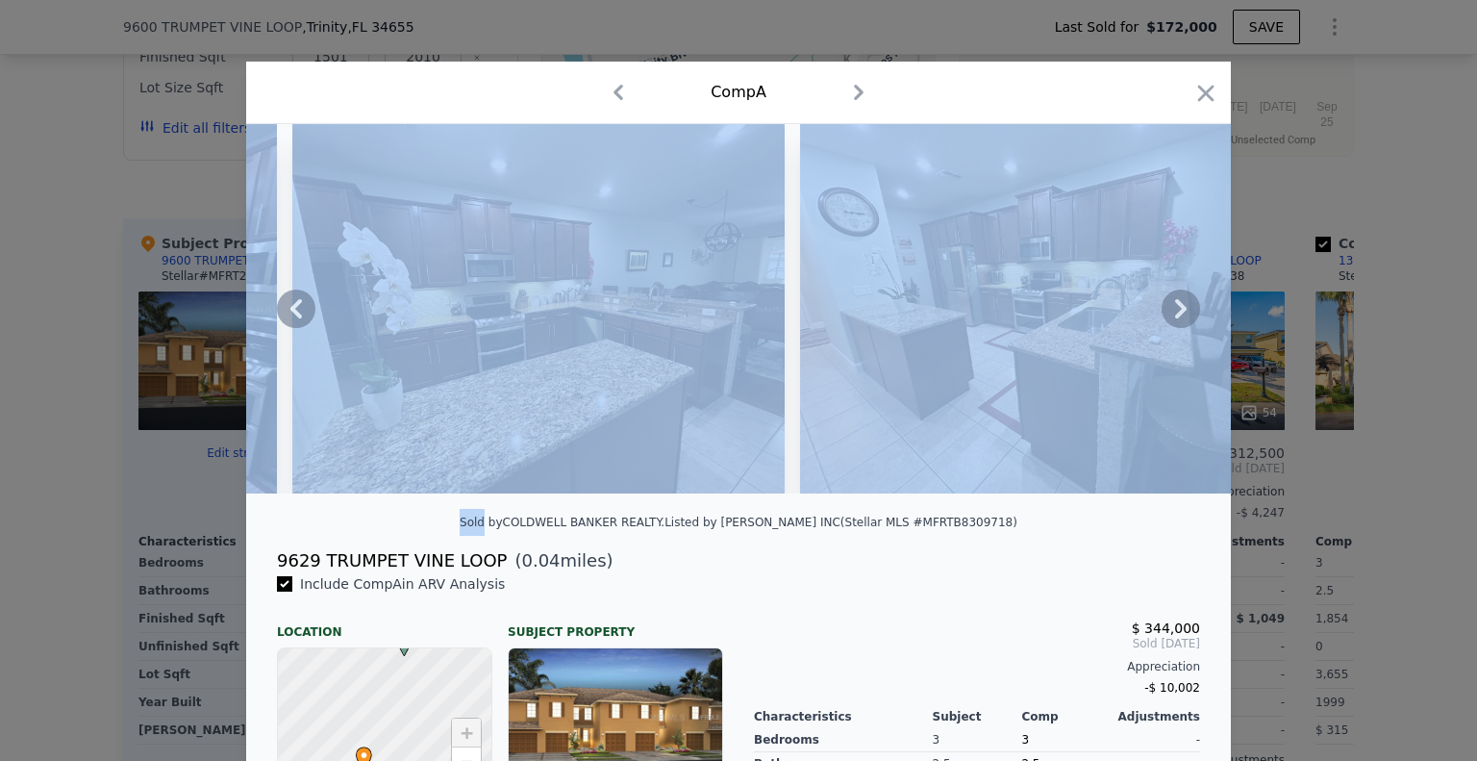
click at [1175, 318] on icon at bounding box center [1181, 308] width 12 height 19
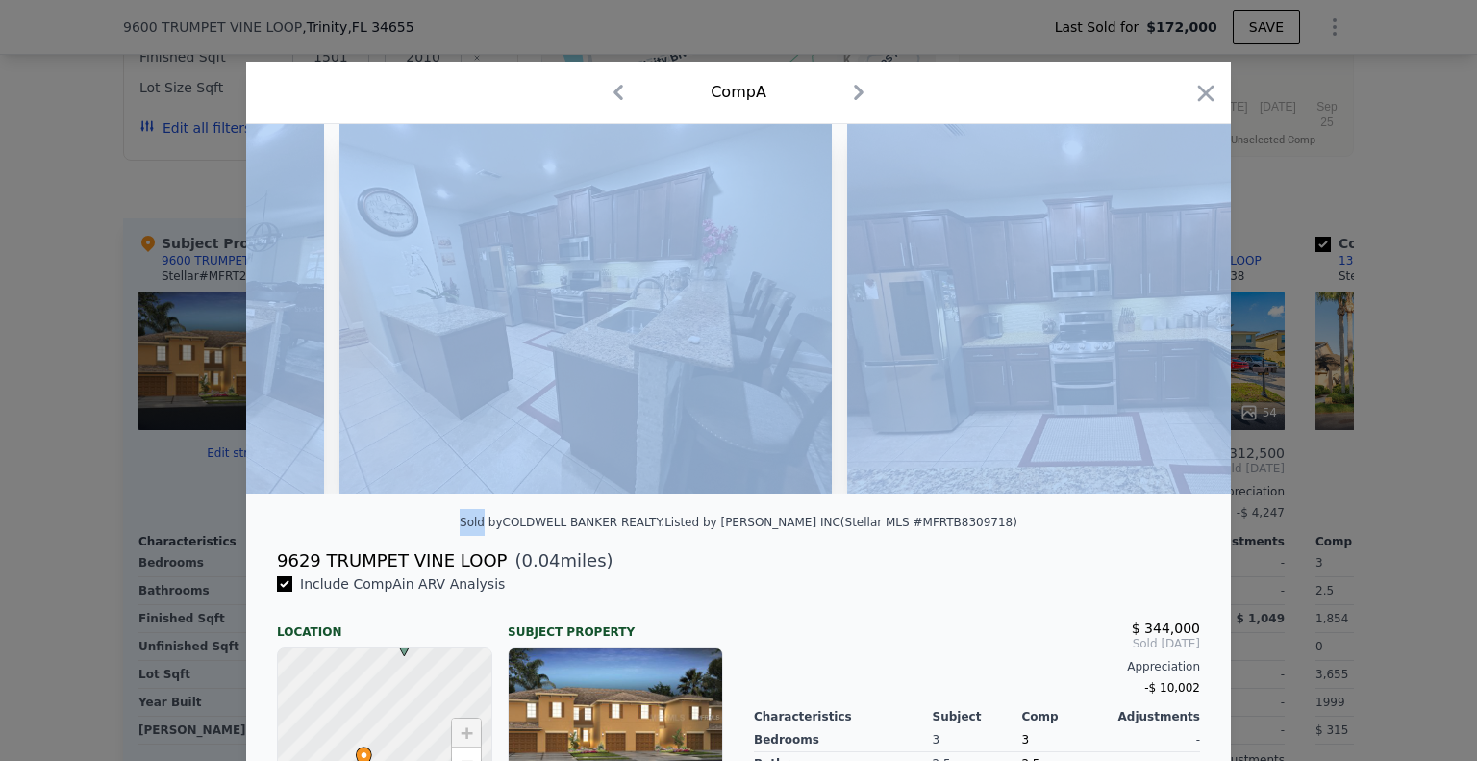
scroll to position [0, 6002]
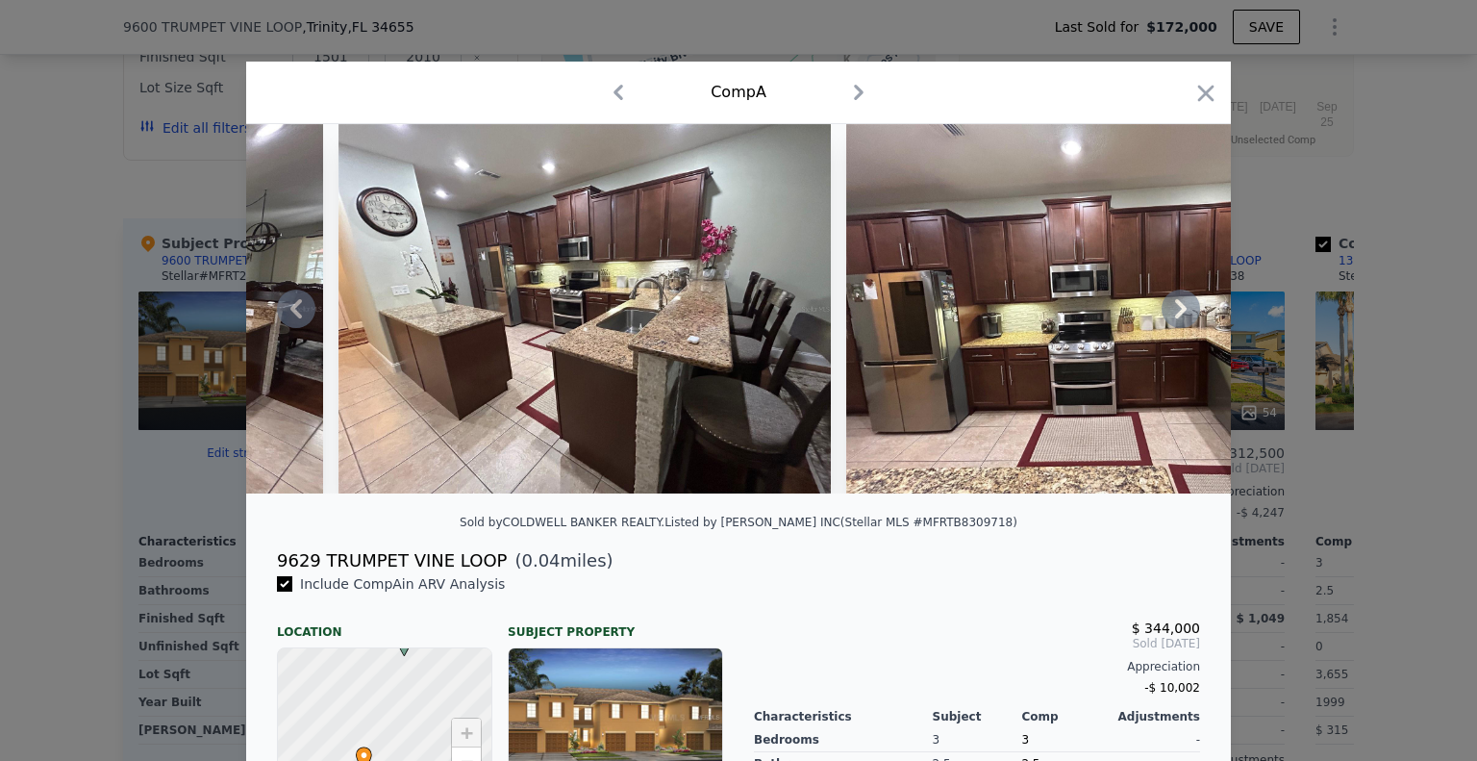
click at [1185, 309] on icon at bounding box center [1181, 308] width 38 height 38
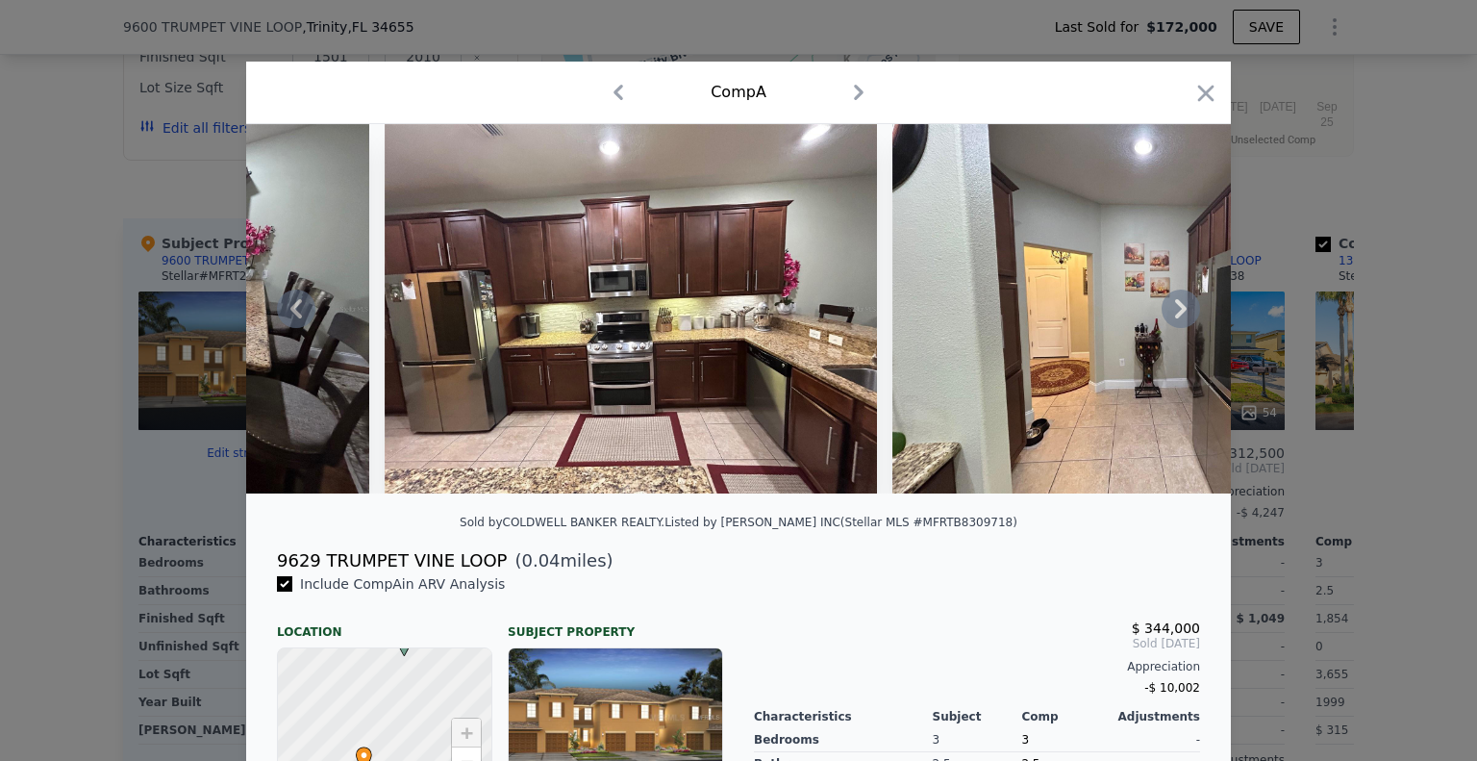
click at [1175, 311] on icon at bounding box center [1181, 308] width 12 height 19
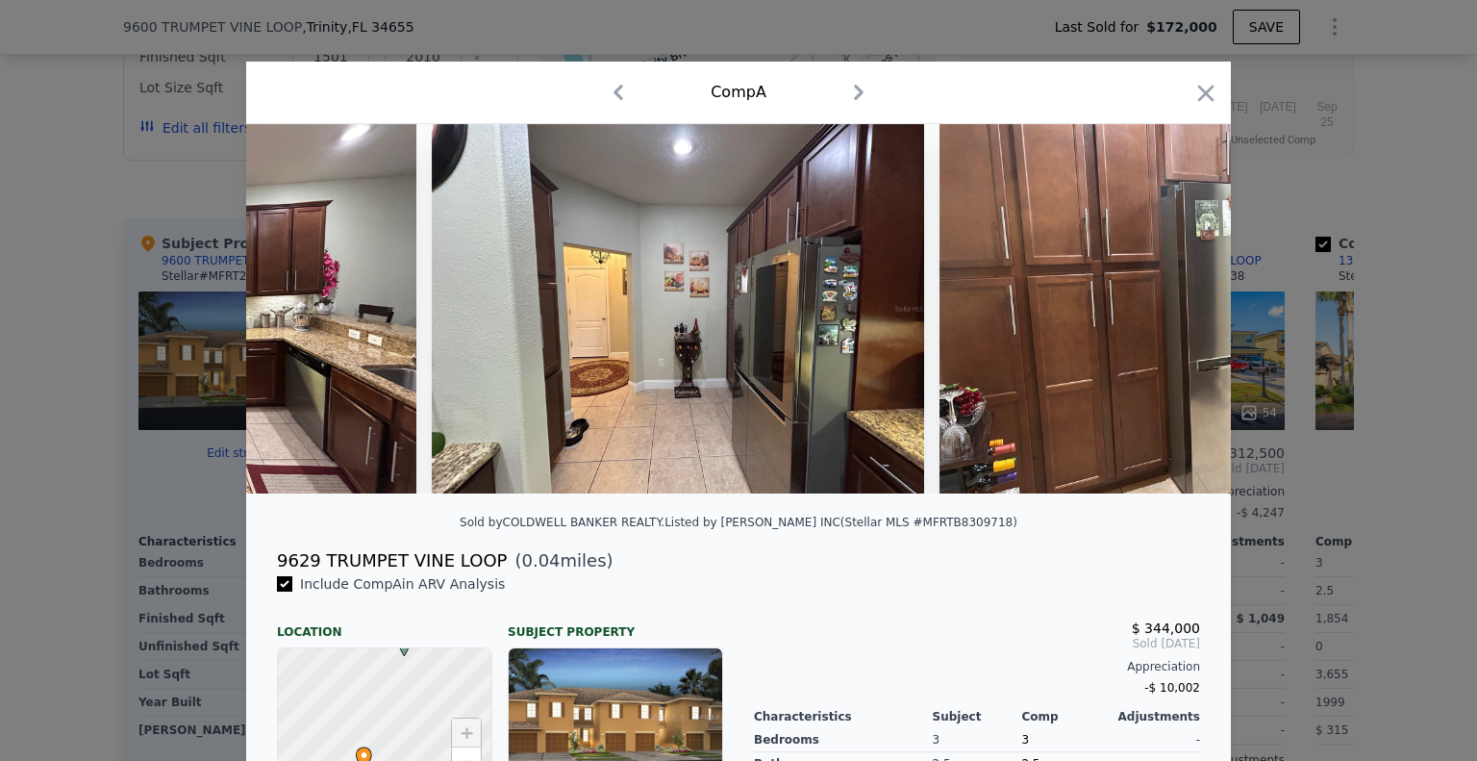
scroll to position [0, 6925]
click at [1155, 309] on div at bounding box center [738, 308] width 985 height 369
click at [1165, 314] on icon at bounding box center [1181, 308] width 38 height 38
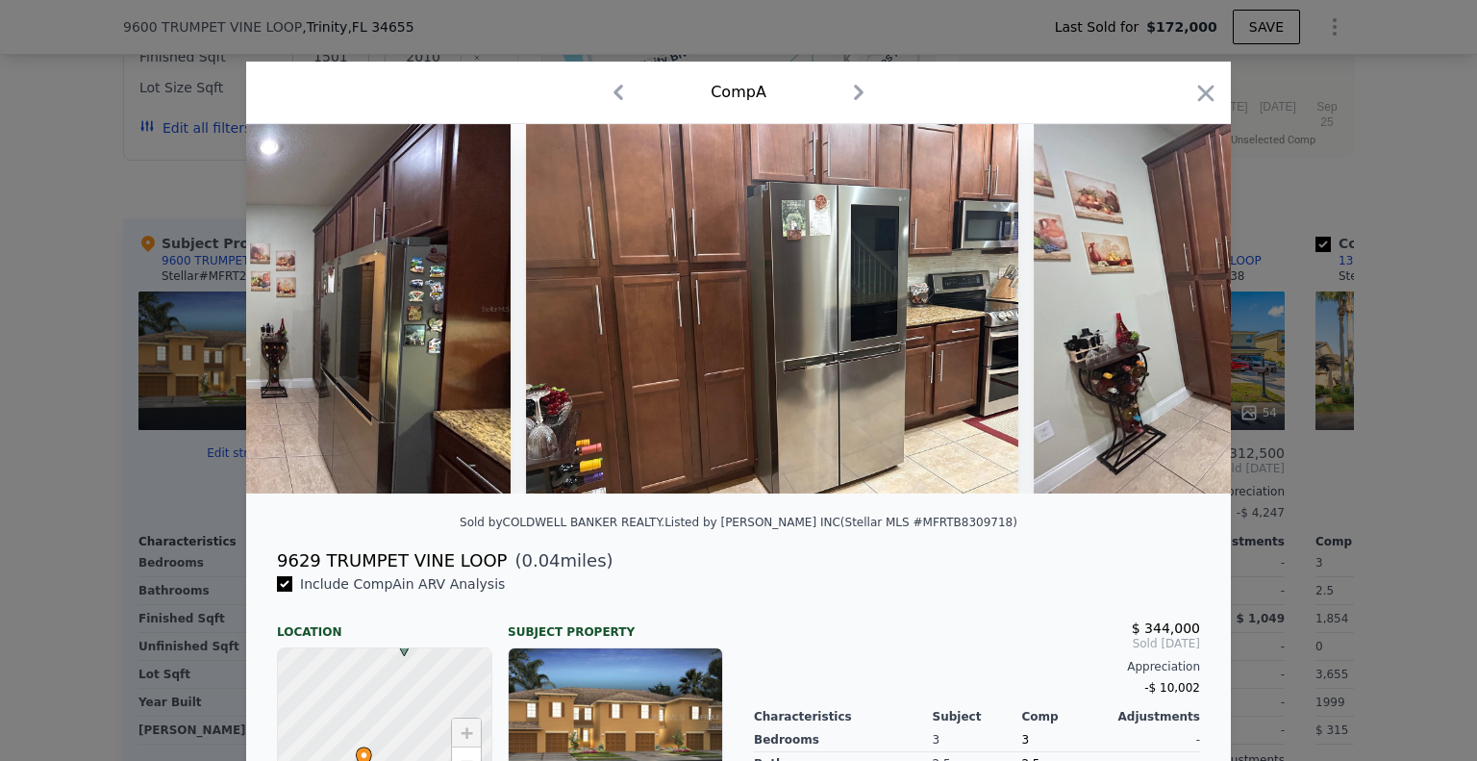
scroll to position [0, 7387]
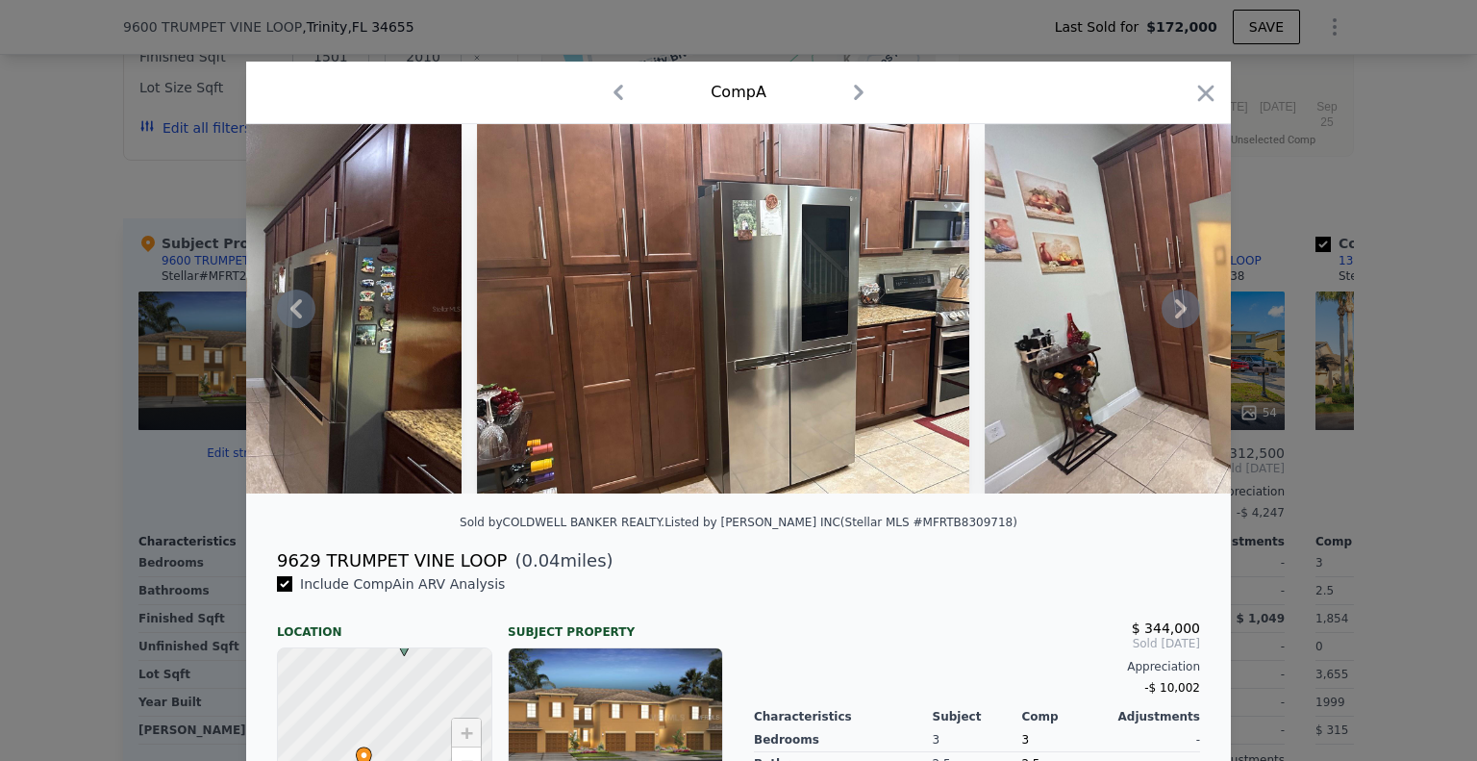
click at [1168, 318] on icon at bounding box center [1181, 308] width 38 height 38
click at [1169, 318] on icon at bounding box center [1181, 308] width 38 height 38
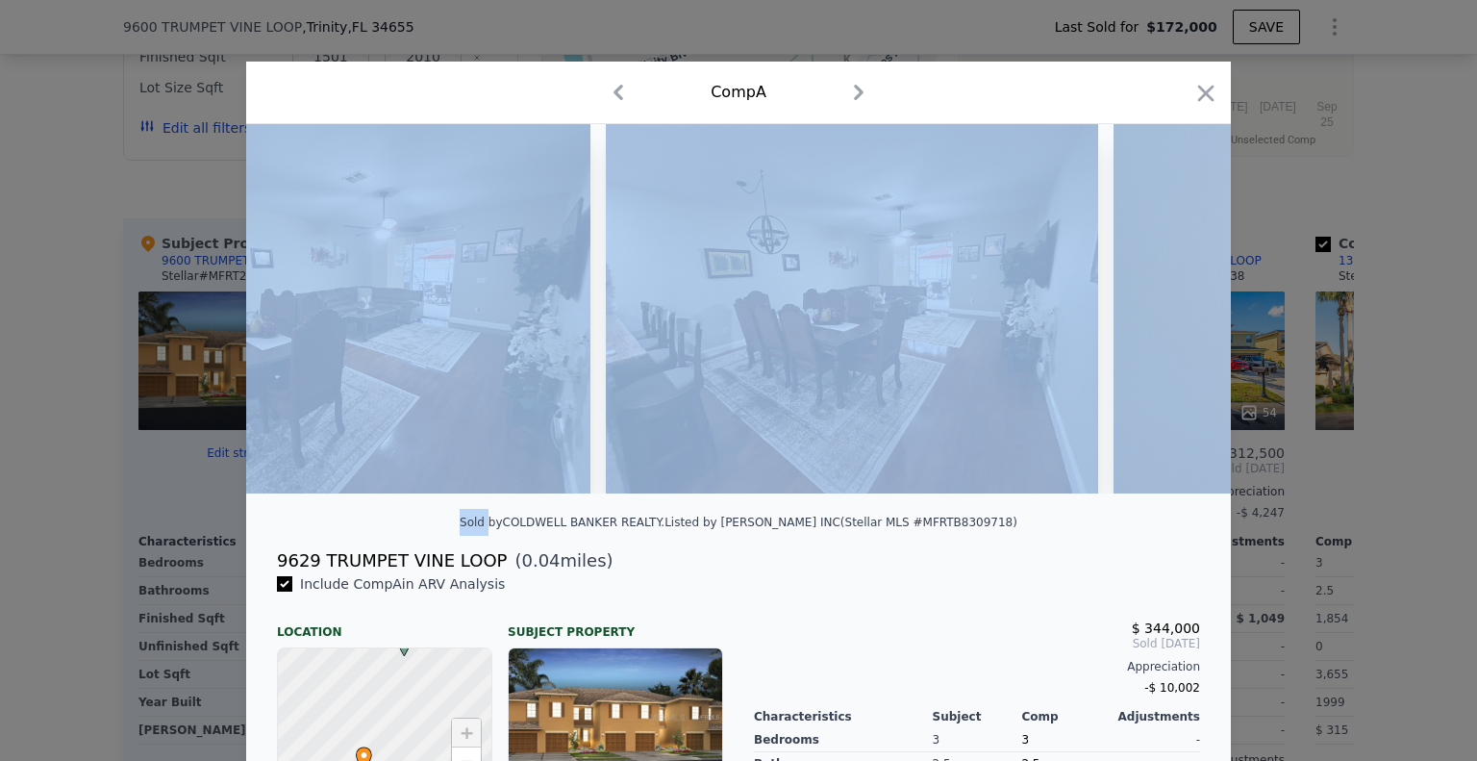
scroll to position [0, 10659]
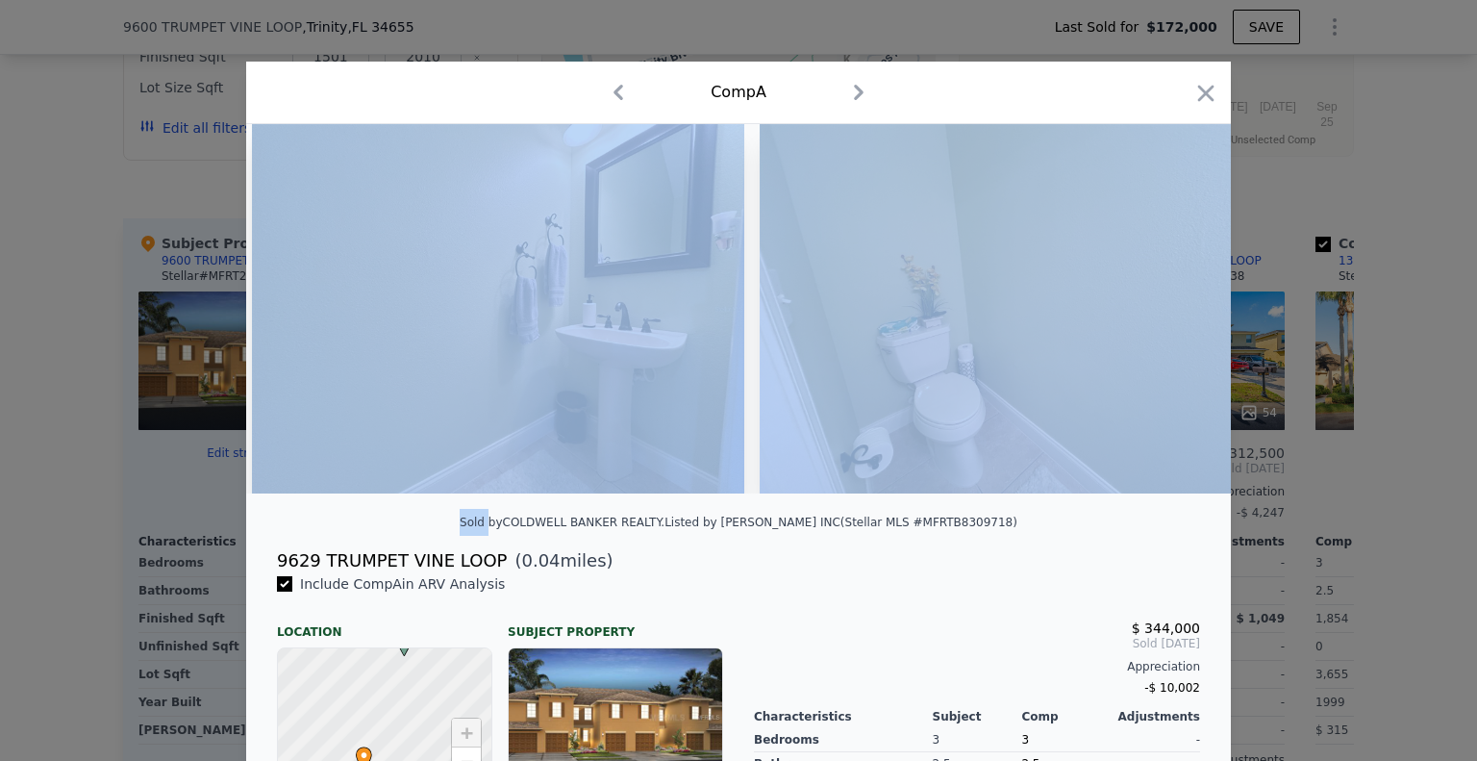
click at [785, 509] on div at bounding box center [738, 316] width 985 height 385
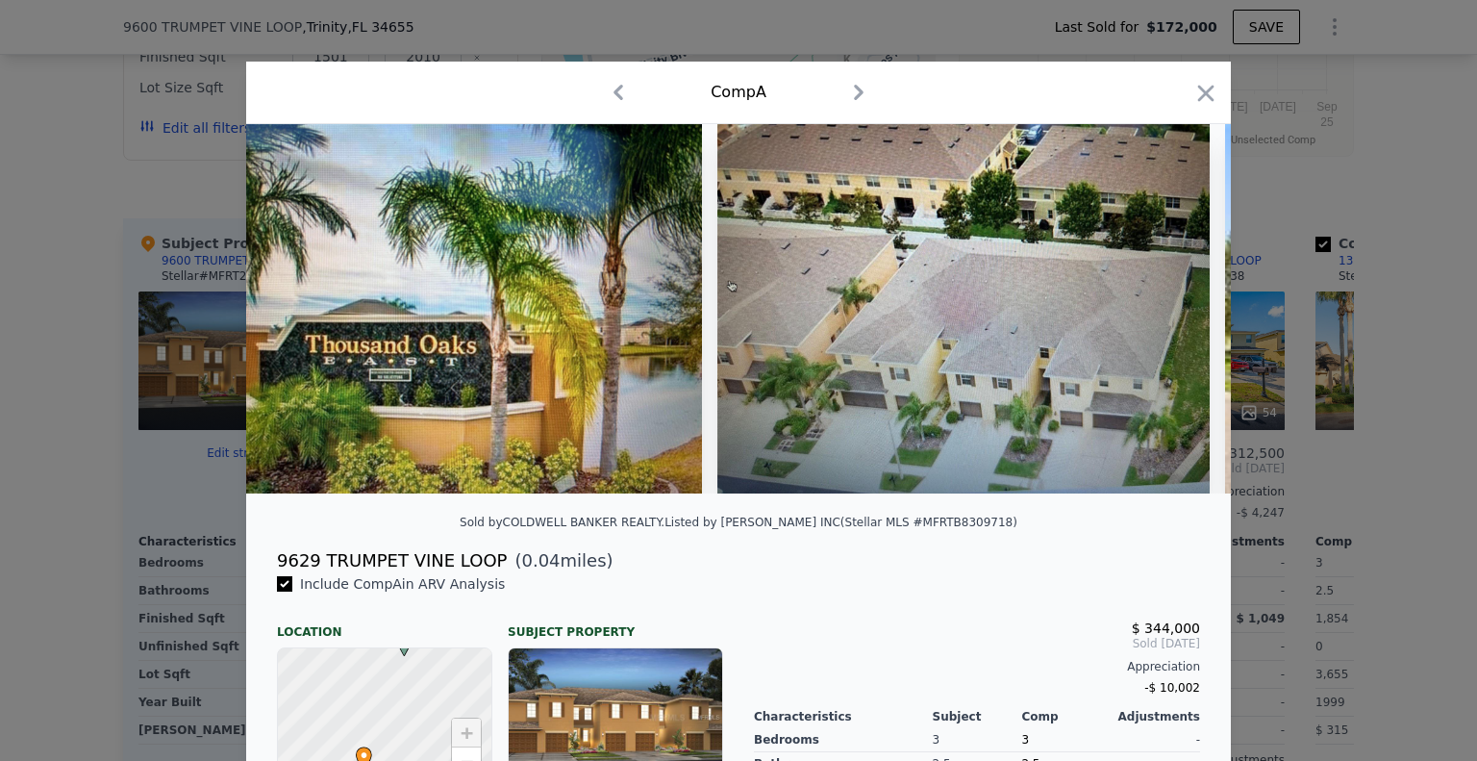
scroll to position [0, 21913]
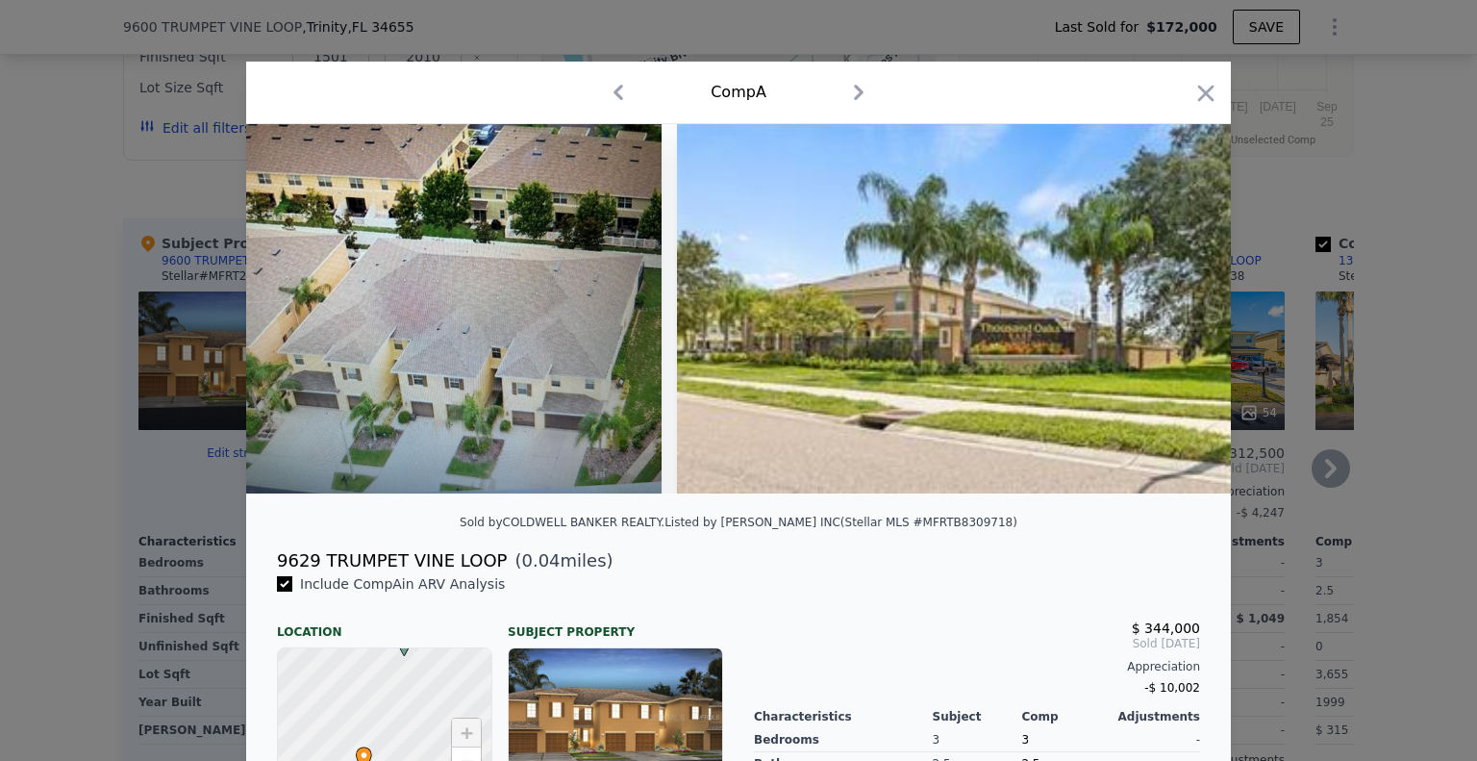
click at [1357, 480] on div at bounding box center [738, 380] width 1477 height 761
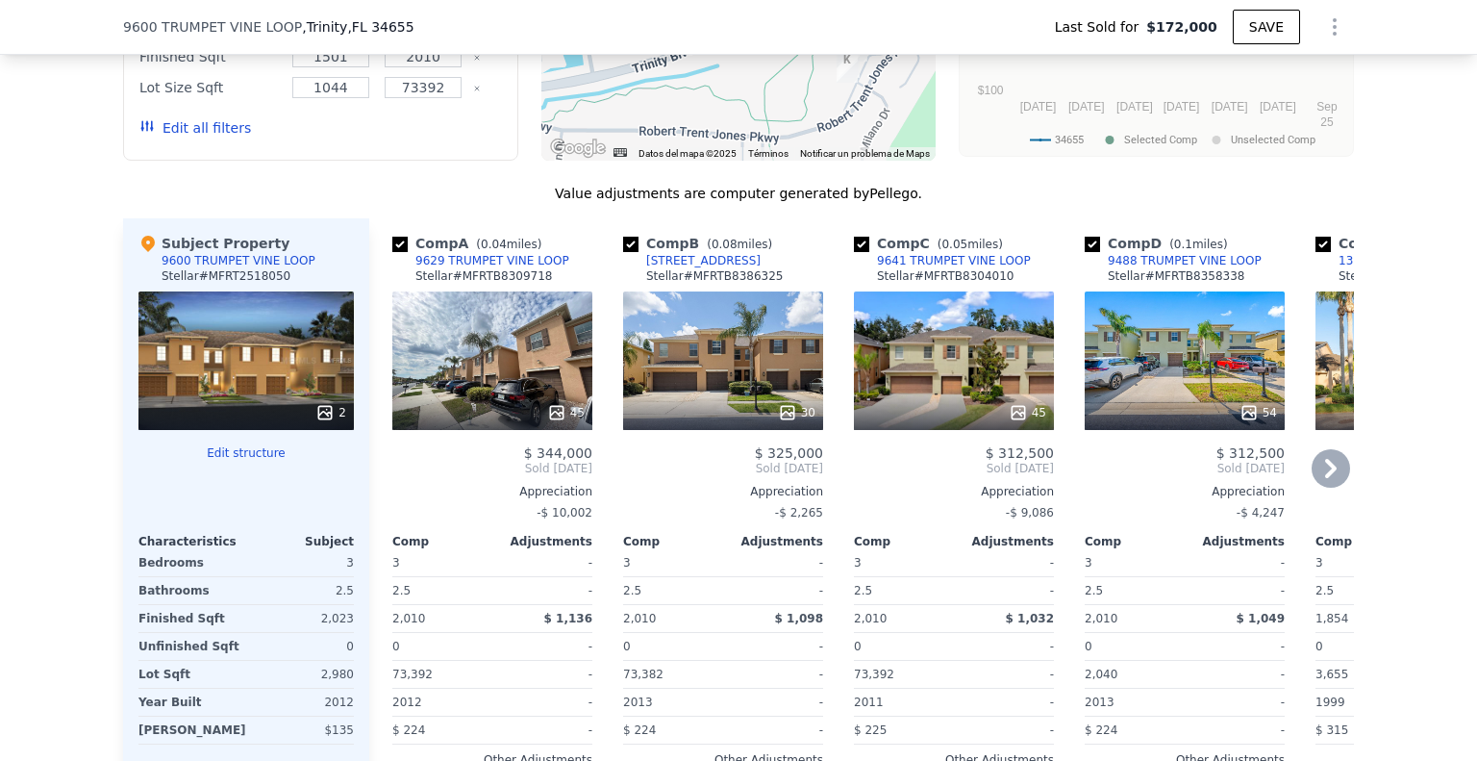
scroll to position [1724, 0]
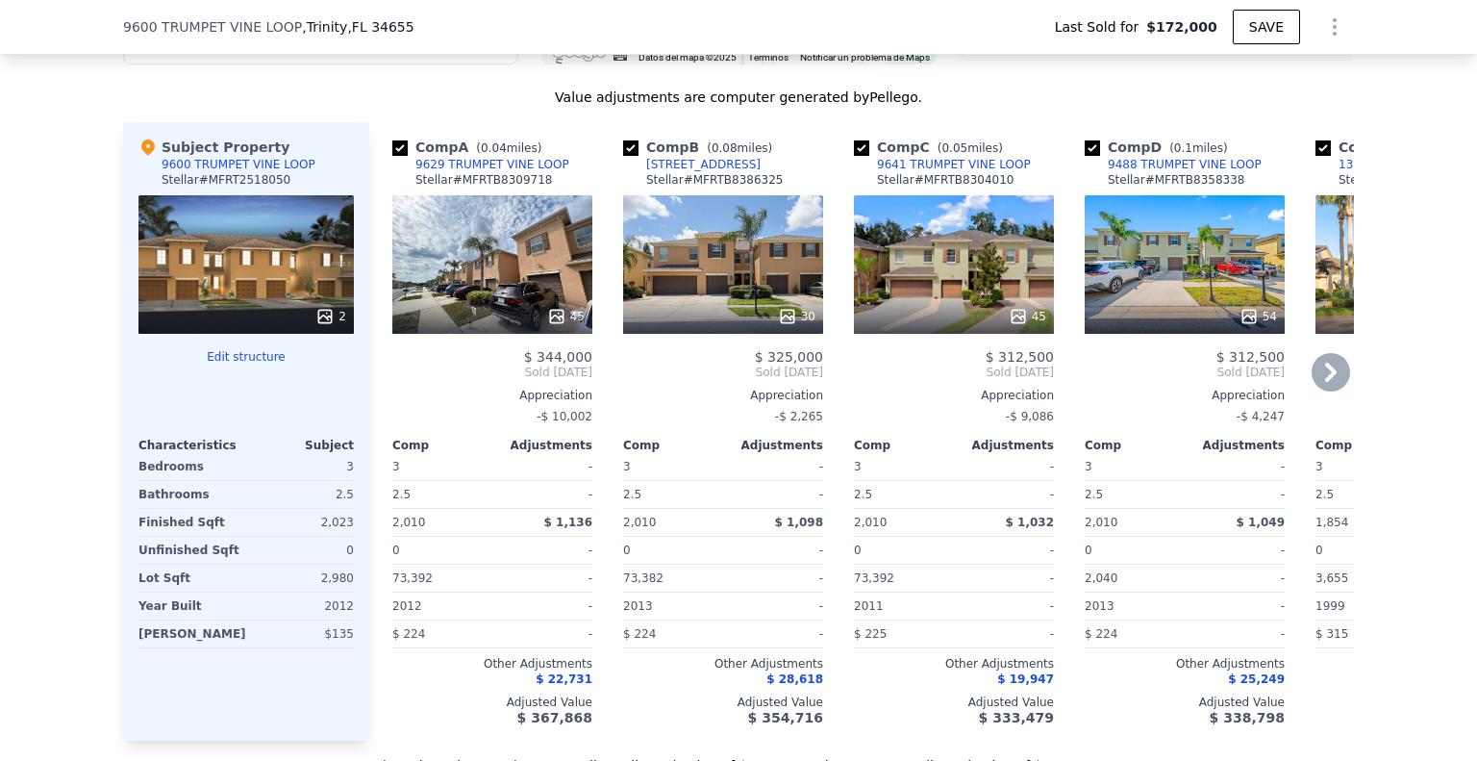
click at [721, 248] on div "30" at bounding box center [723, 264] width 200 height 138
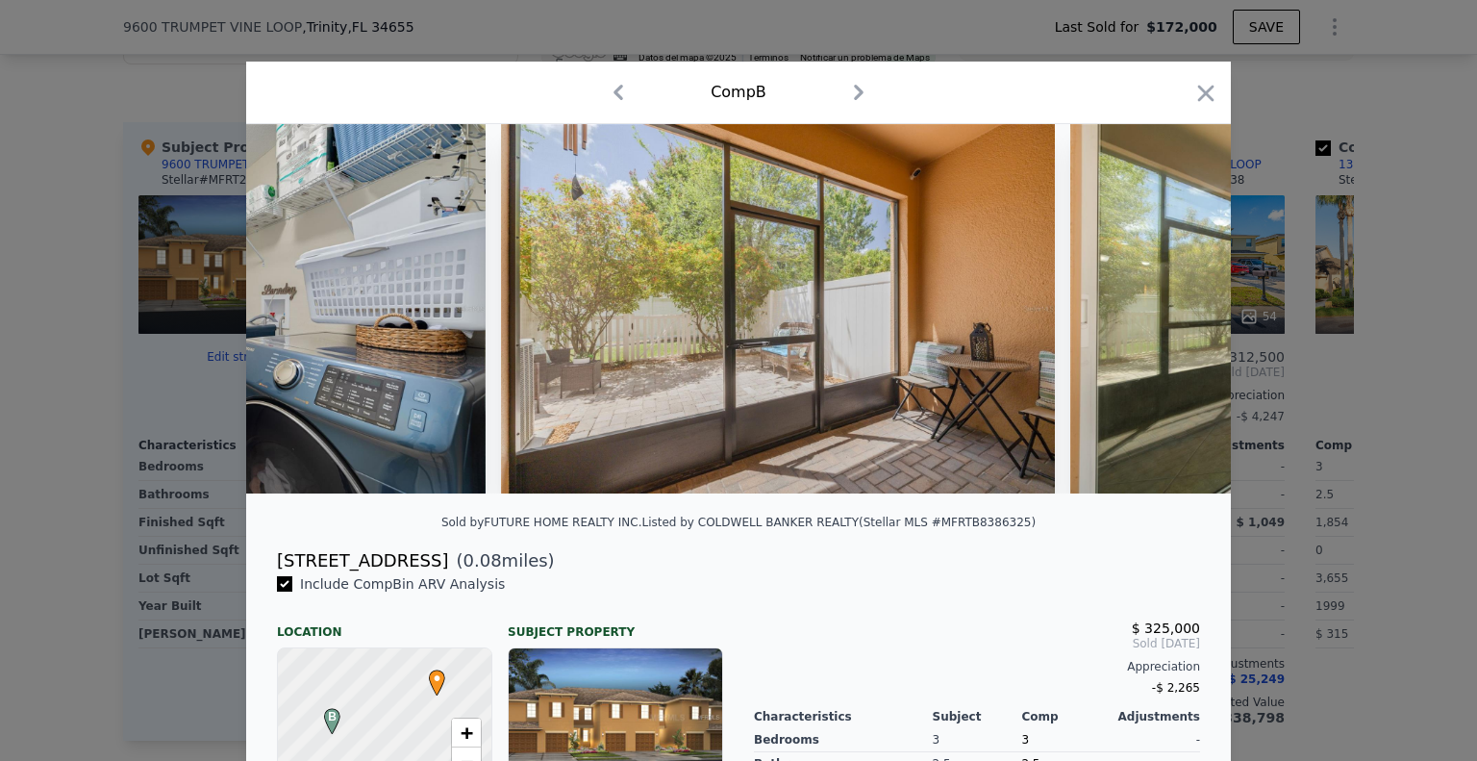
scroll to position [0, 14209]
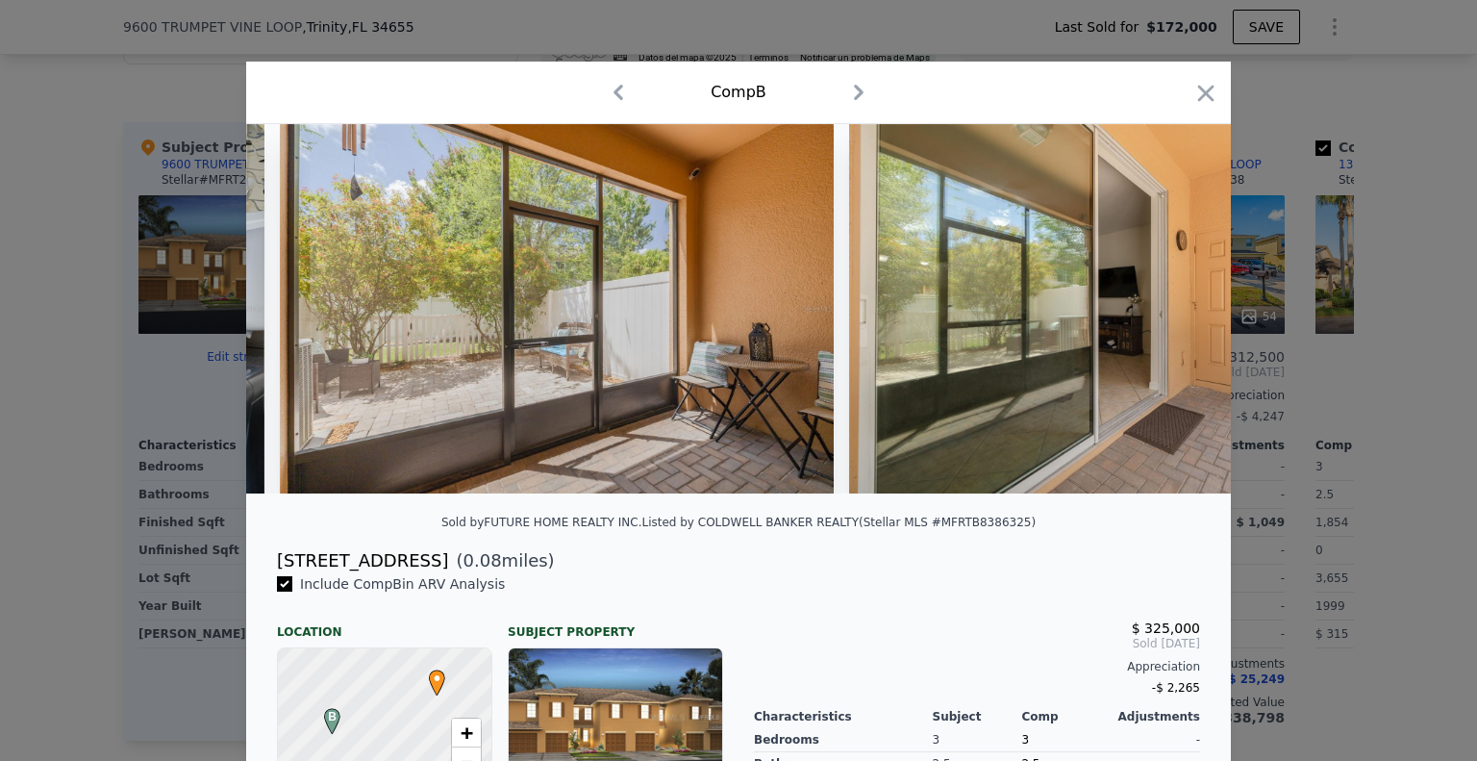
click at [1339, 417] on div at bounding box center [738, 380] width 1477 height 761
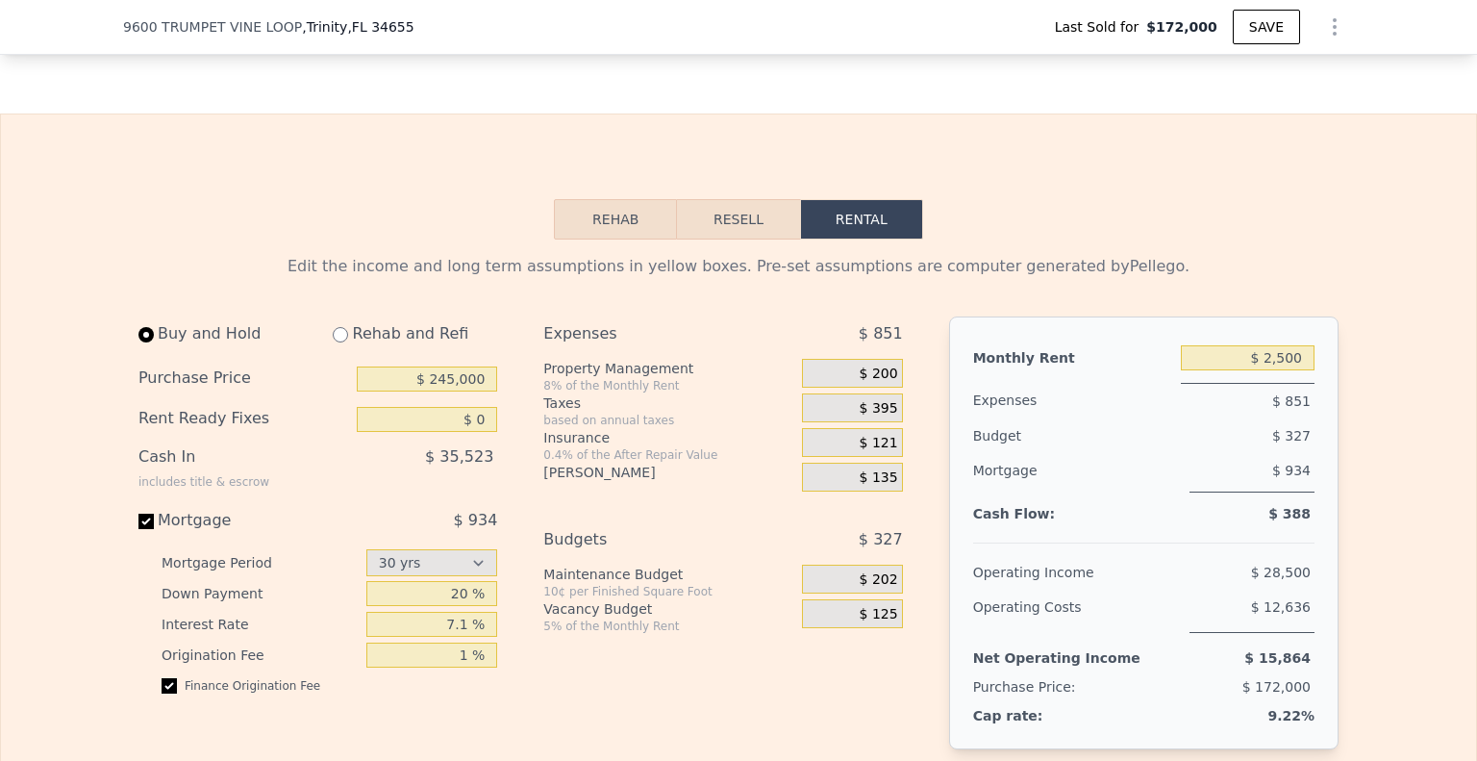
scroll to position [2493, 0]
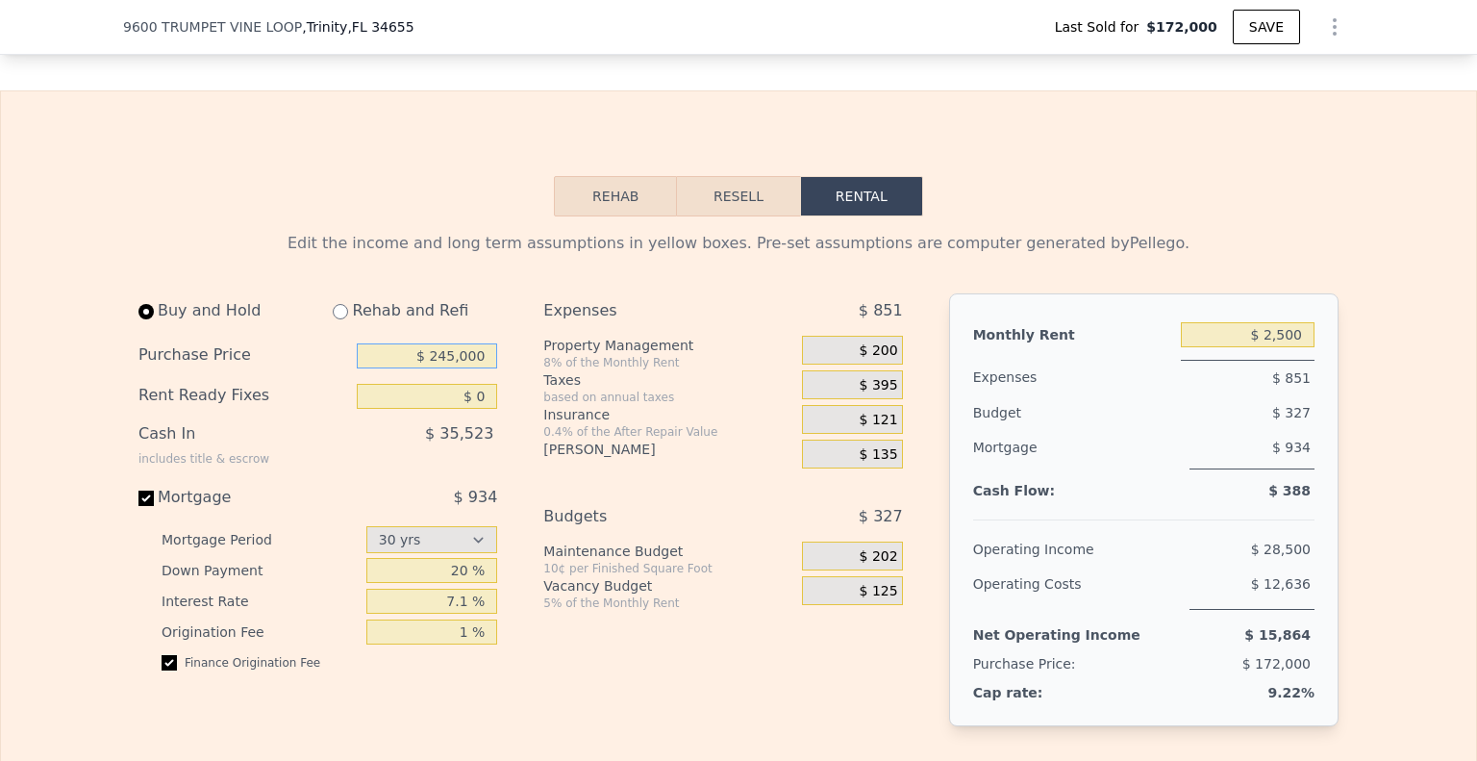
click at [445, 368] on input "$ 245,000" at bounding box center [427, 355] width 140 height 25
click at [1273, 339] on input "$ 2,500" at bounding box center [1248, 334] width 134 height 25
type input "$ 2,500"
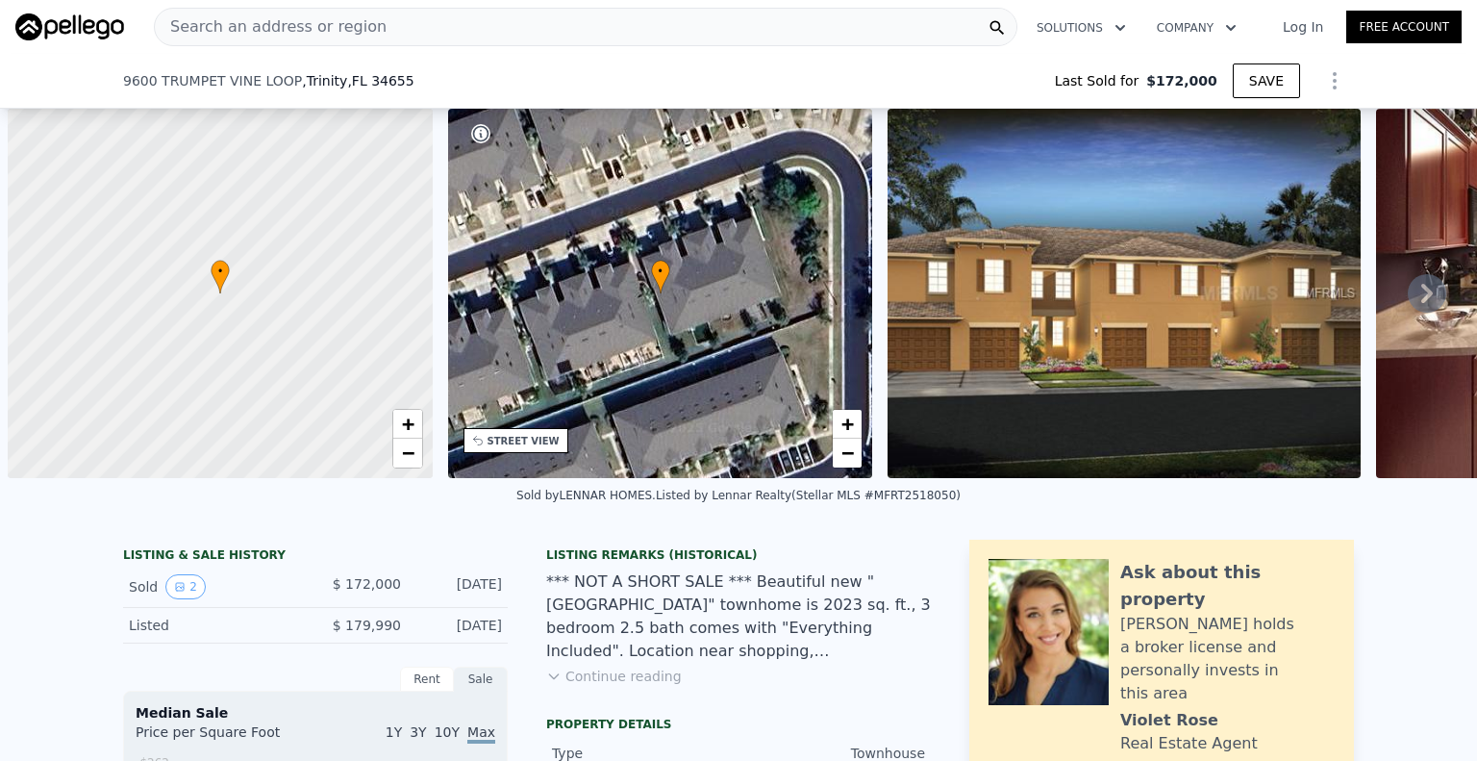
select select "30"
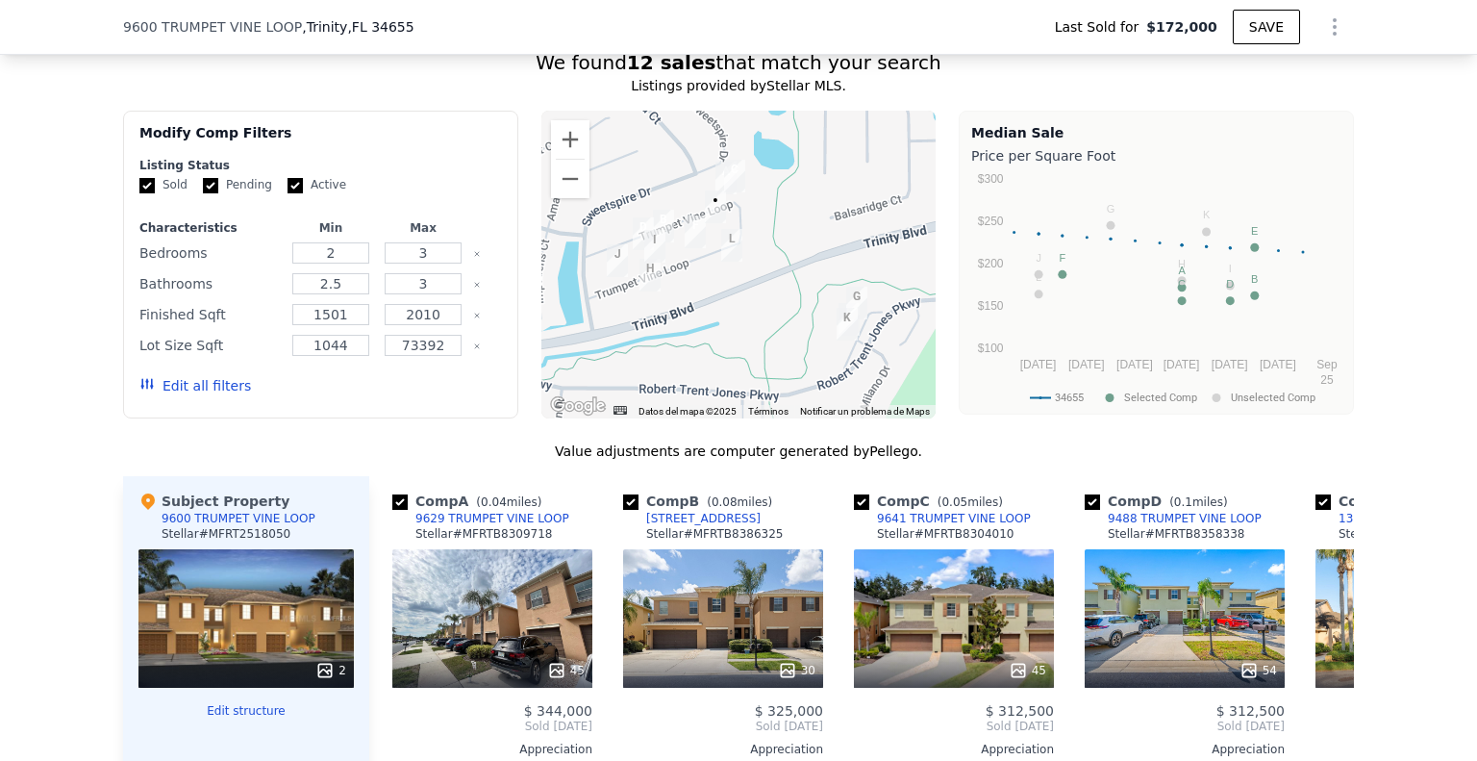
scroll to position [1146, 0]
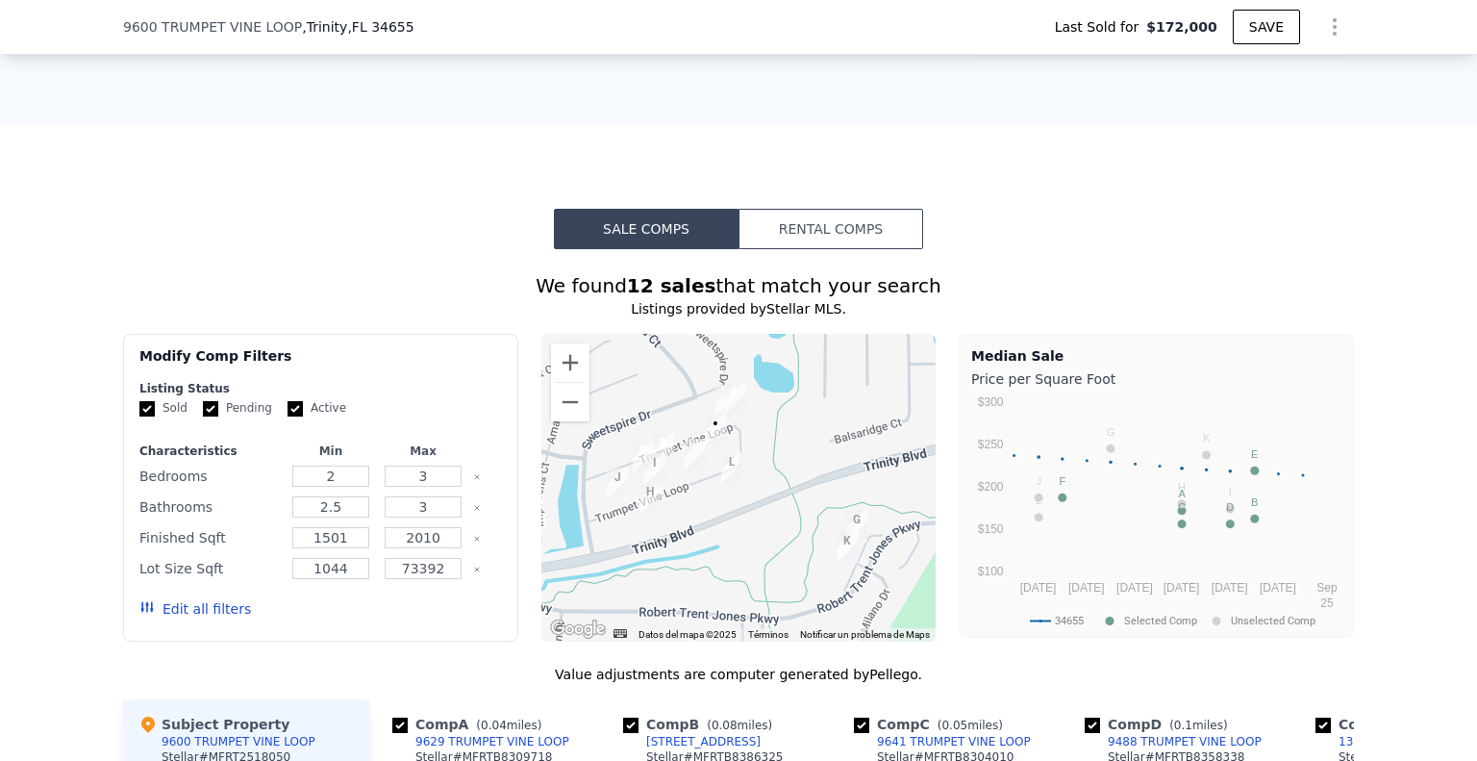
click at [838, 228] on button "Rental Comps" at bounding box center [831, 229] width 185 height 40
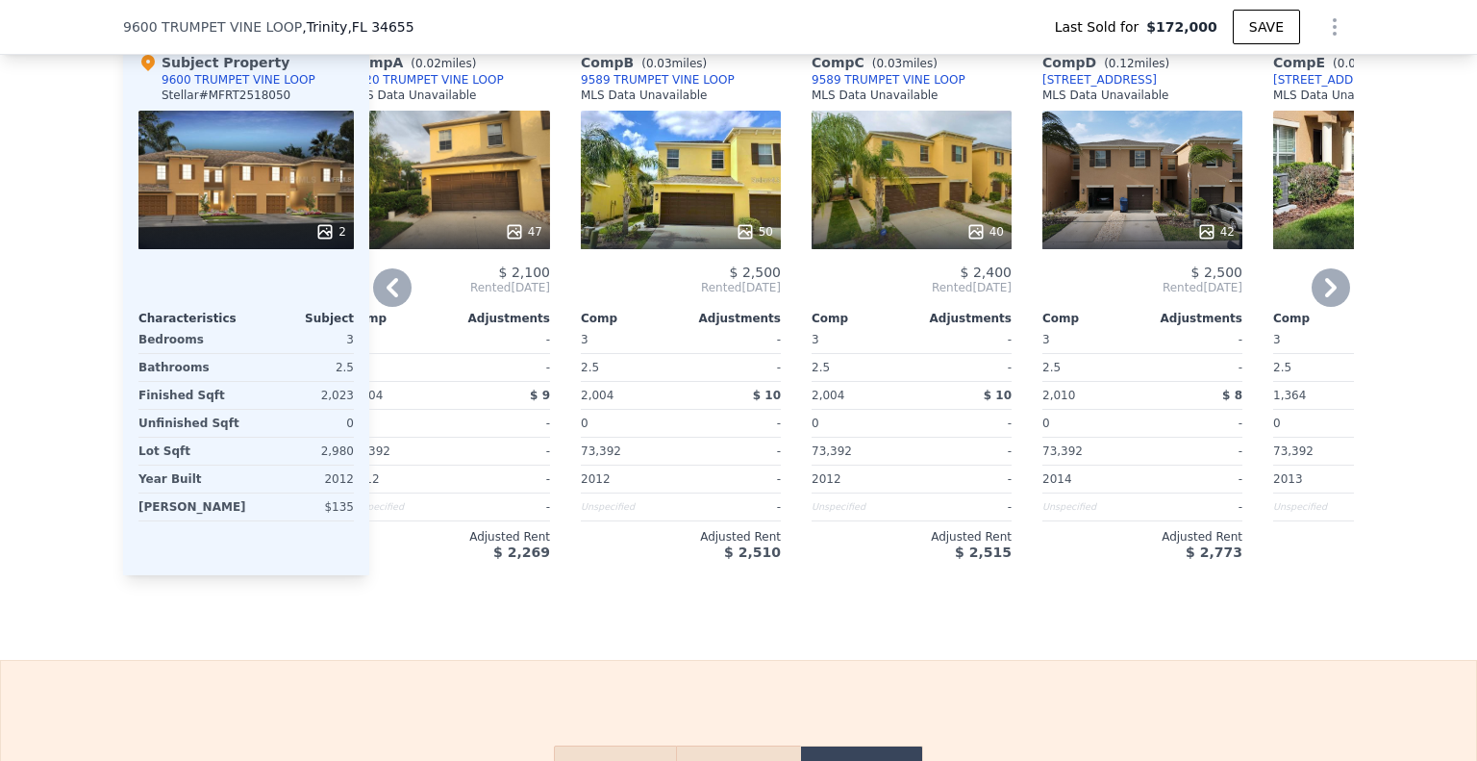
scroll to position [1724, 0]
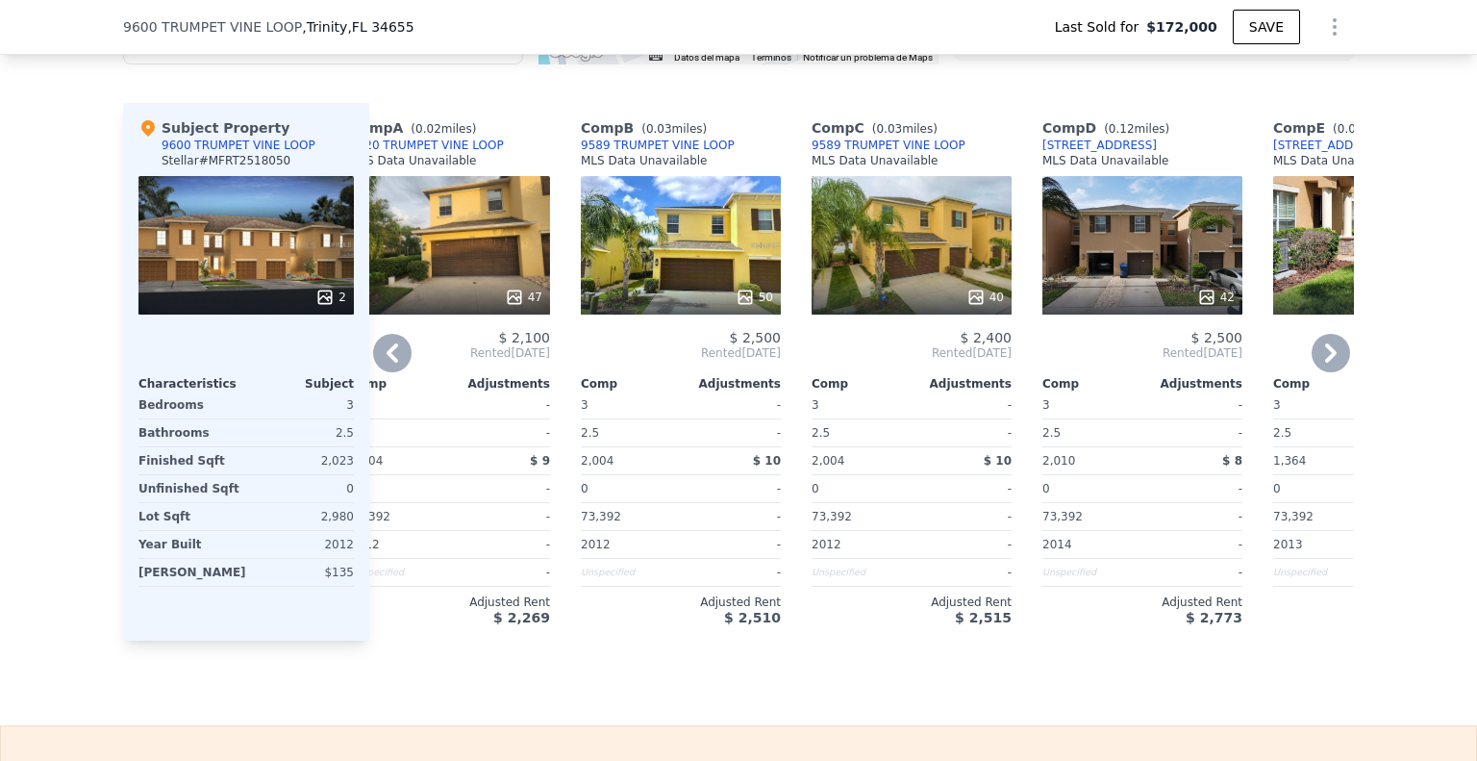
click at [717, 630] on div "Comp B ( 0.03 miles) 9589 TRUMPET VINE LOOP MLS Data Unavailable 50 $ 2,500 Ren…" at bounding box center [680, 372] width 215 height 538
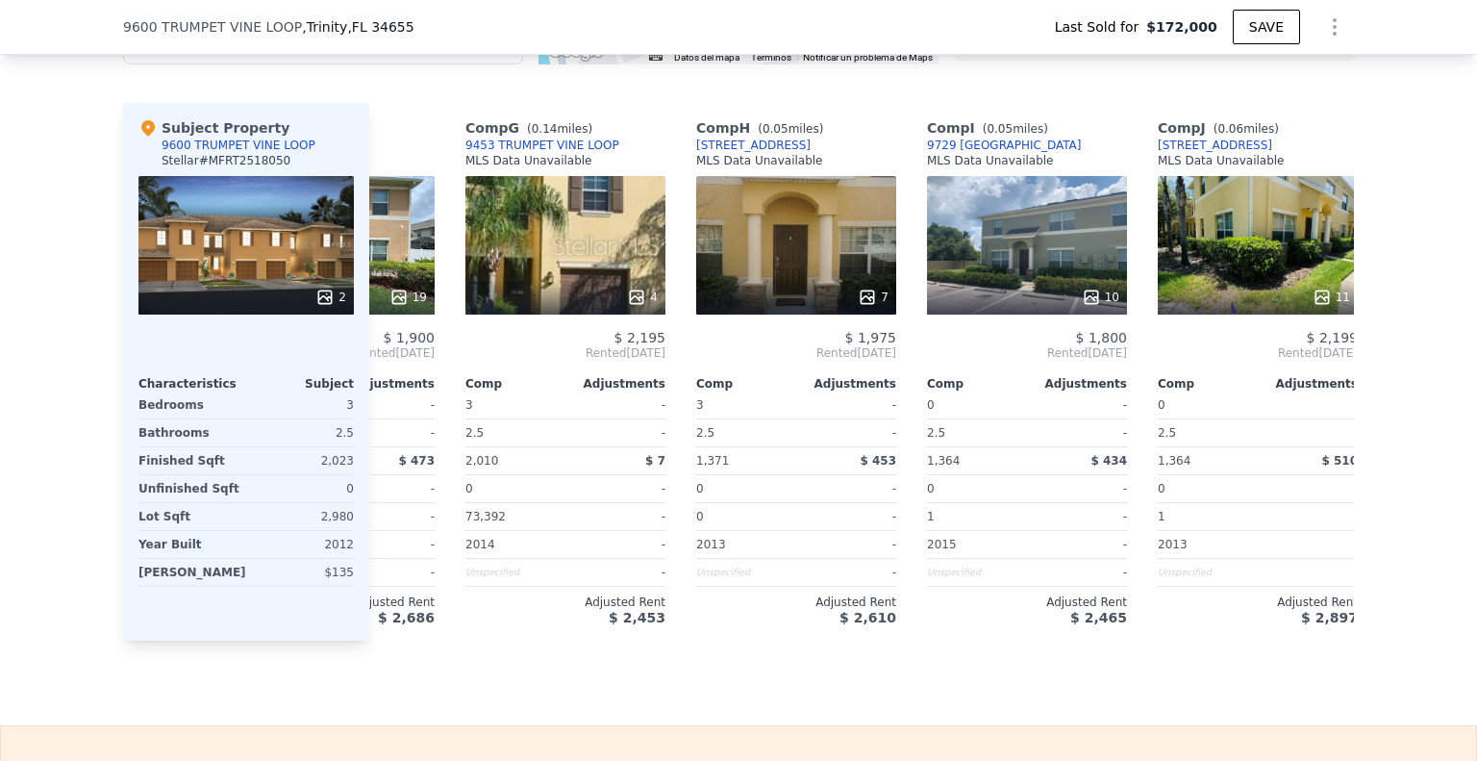
scroll to position [0, 1370]
